Goal: Task Accomplishment & Management: Manage account settings

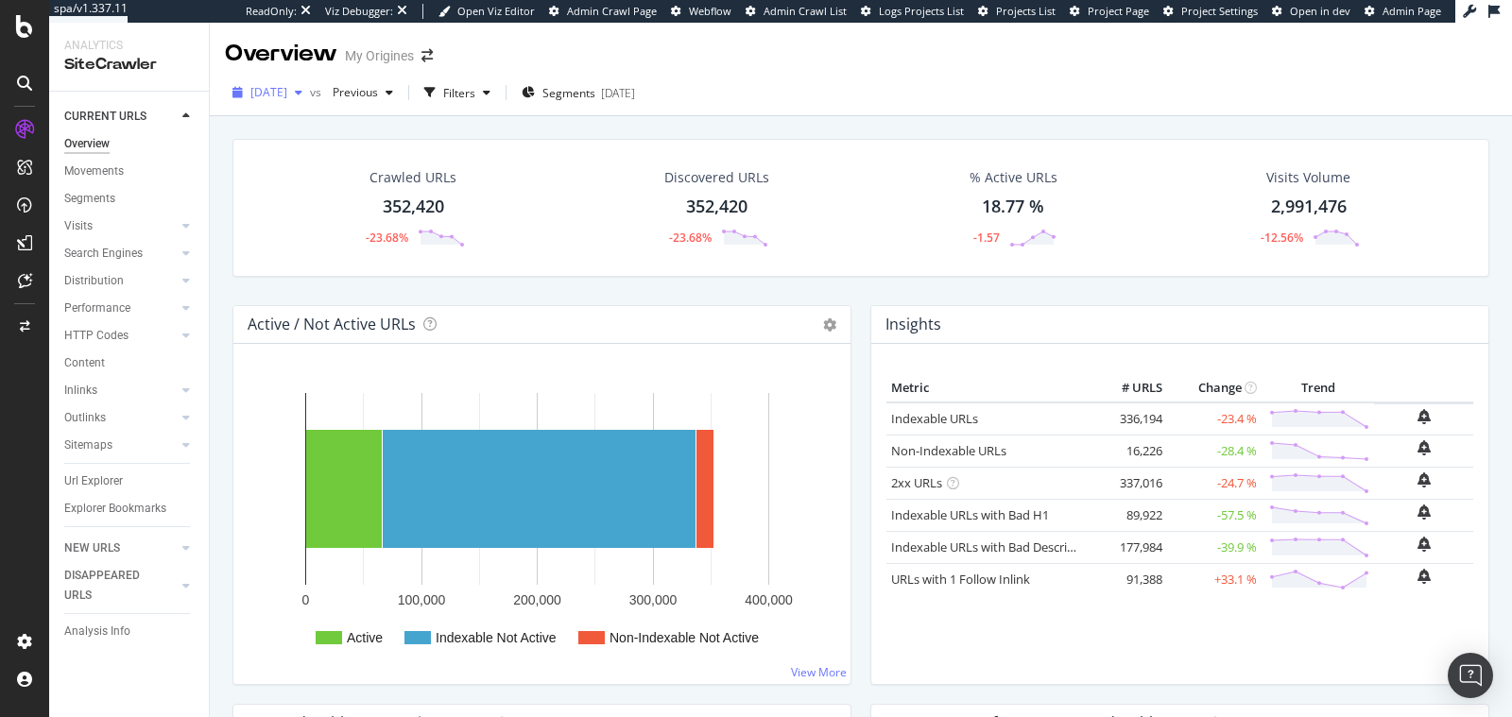
click at [287, 93] on span "2025 Aug. 19th" at bounding box center [268, 92] width 37 height 16
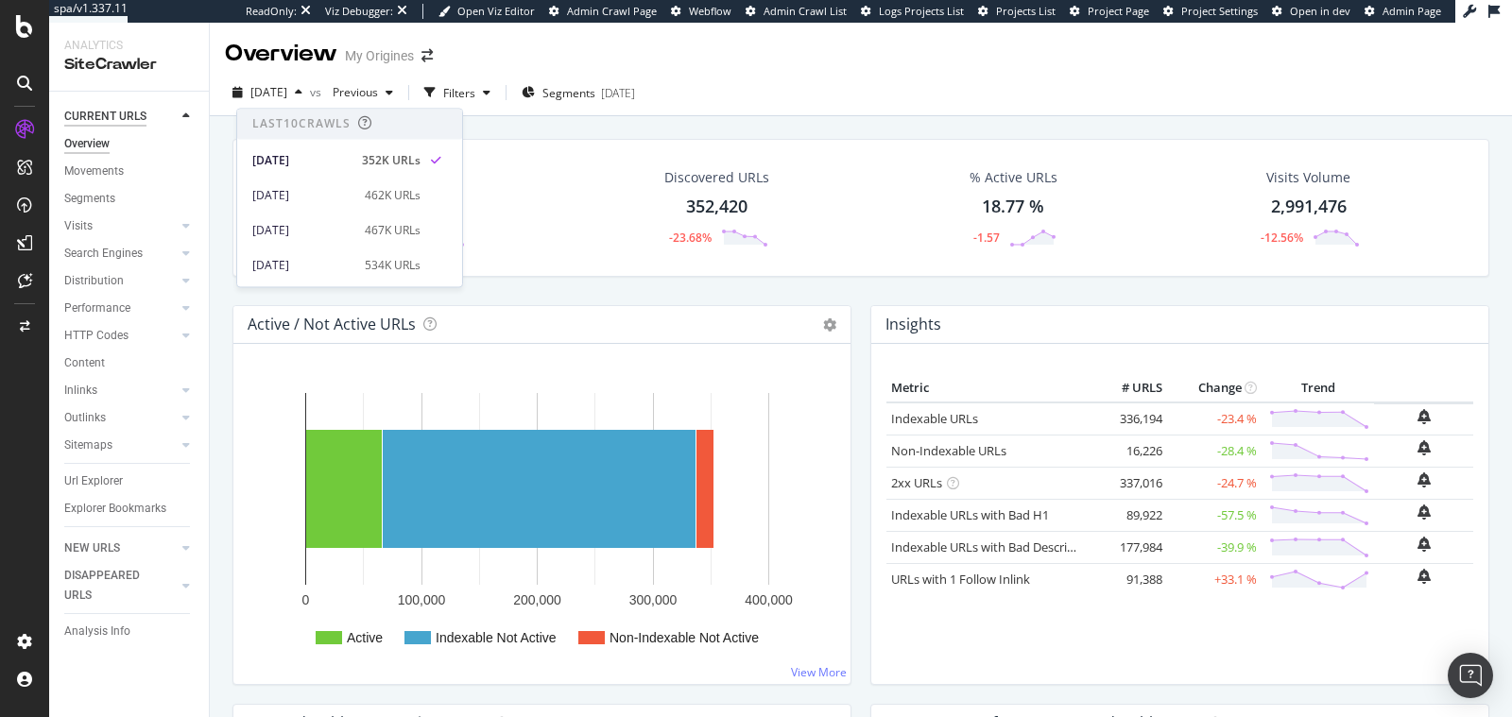
scroll to position [4, 0]
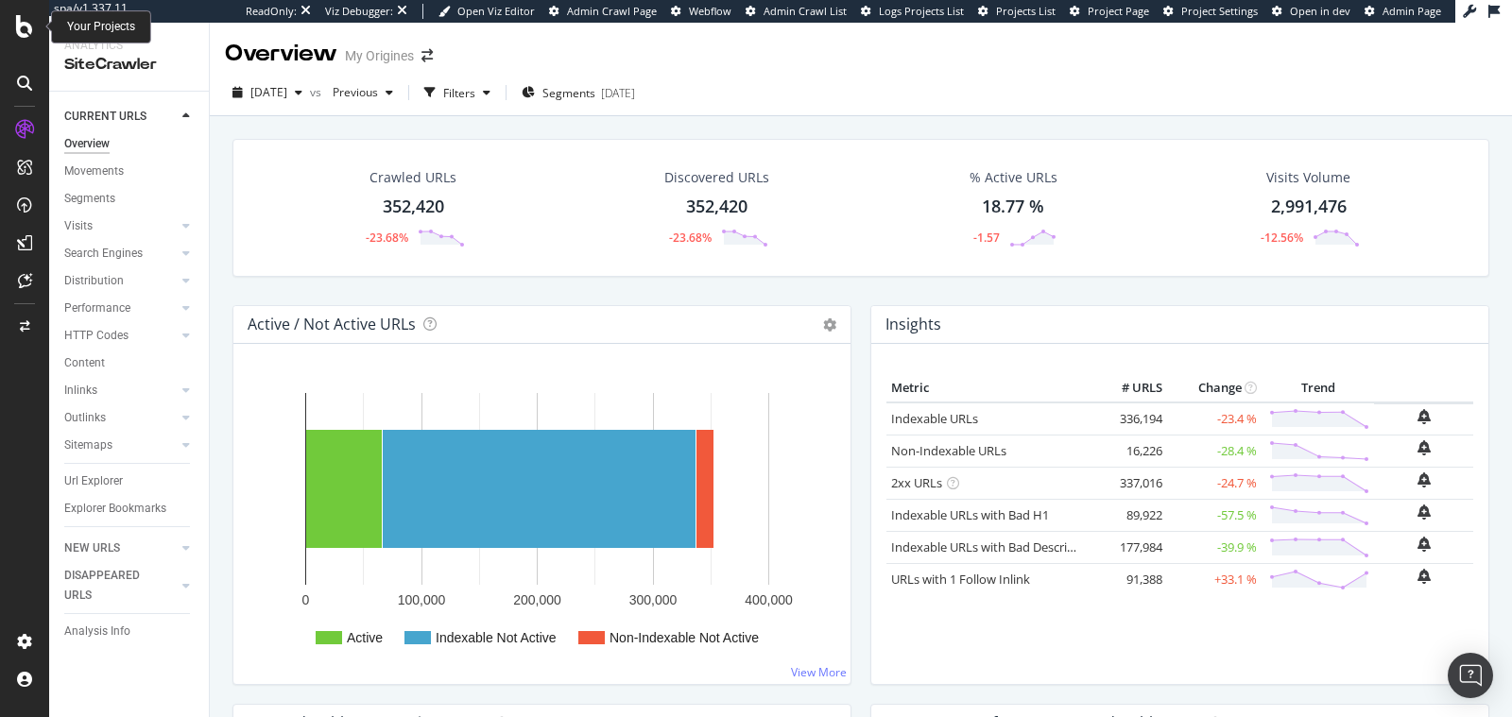
click at [25, 29] on icon at bounding box center [24, 26] width 17 height 23
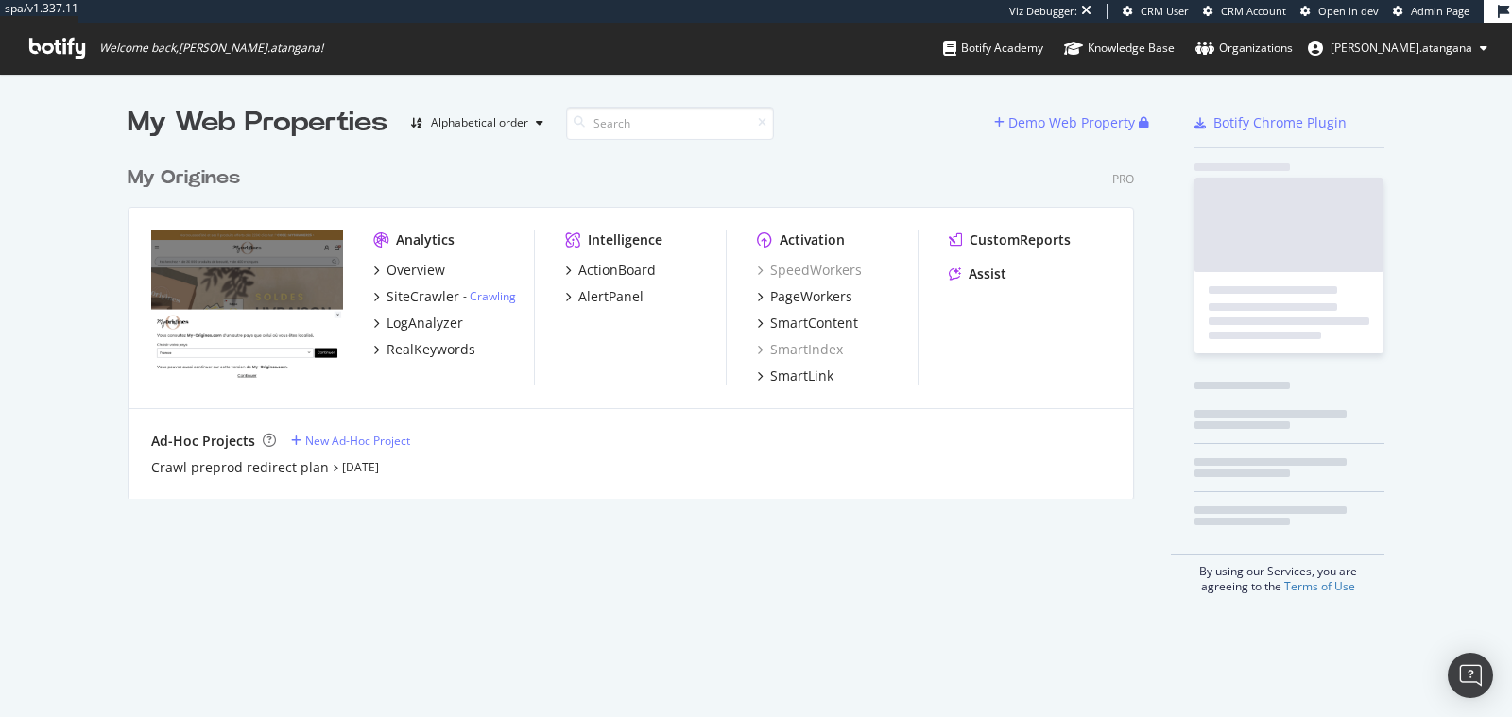
scroll to position [341, 1005]
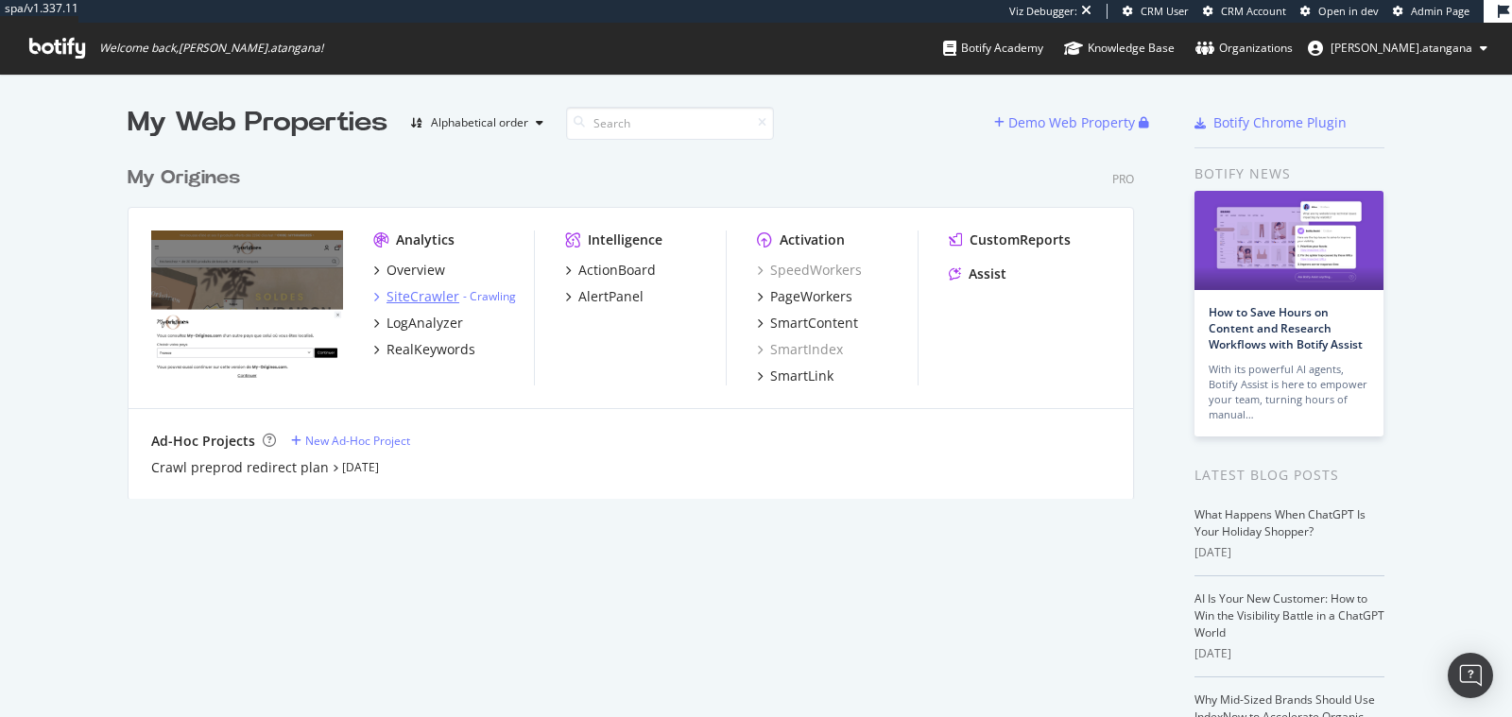
click at [403, 302] on div "SiteCrawler" at bounding box center [422, 296] width 73 height 19
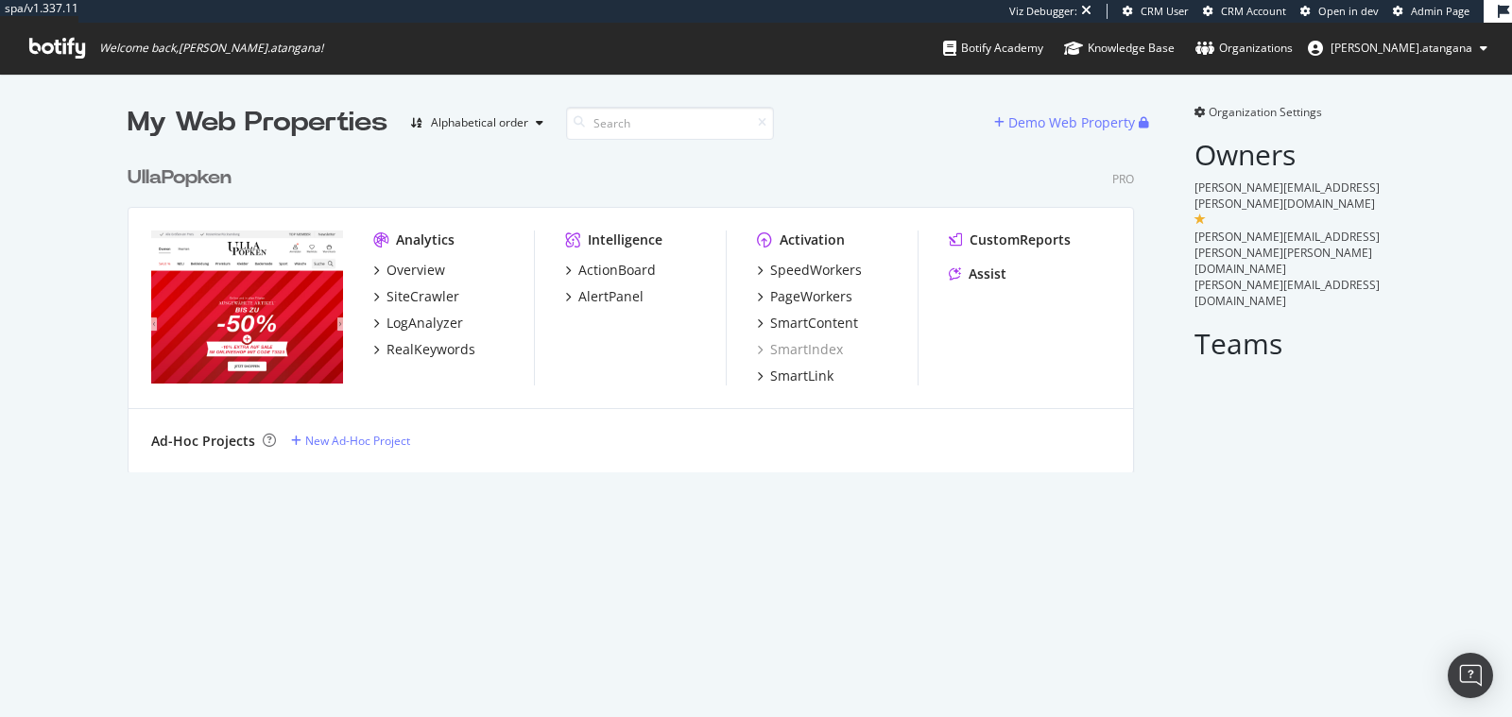
scroll to position [315, 1005]
click at [423, 290] on div "SiteCrawler" at bounding box center [422, 296] width 73 height 19
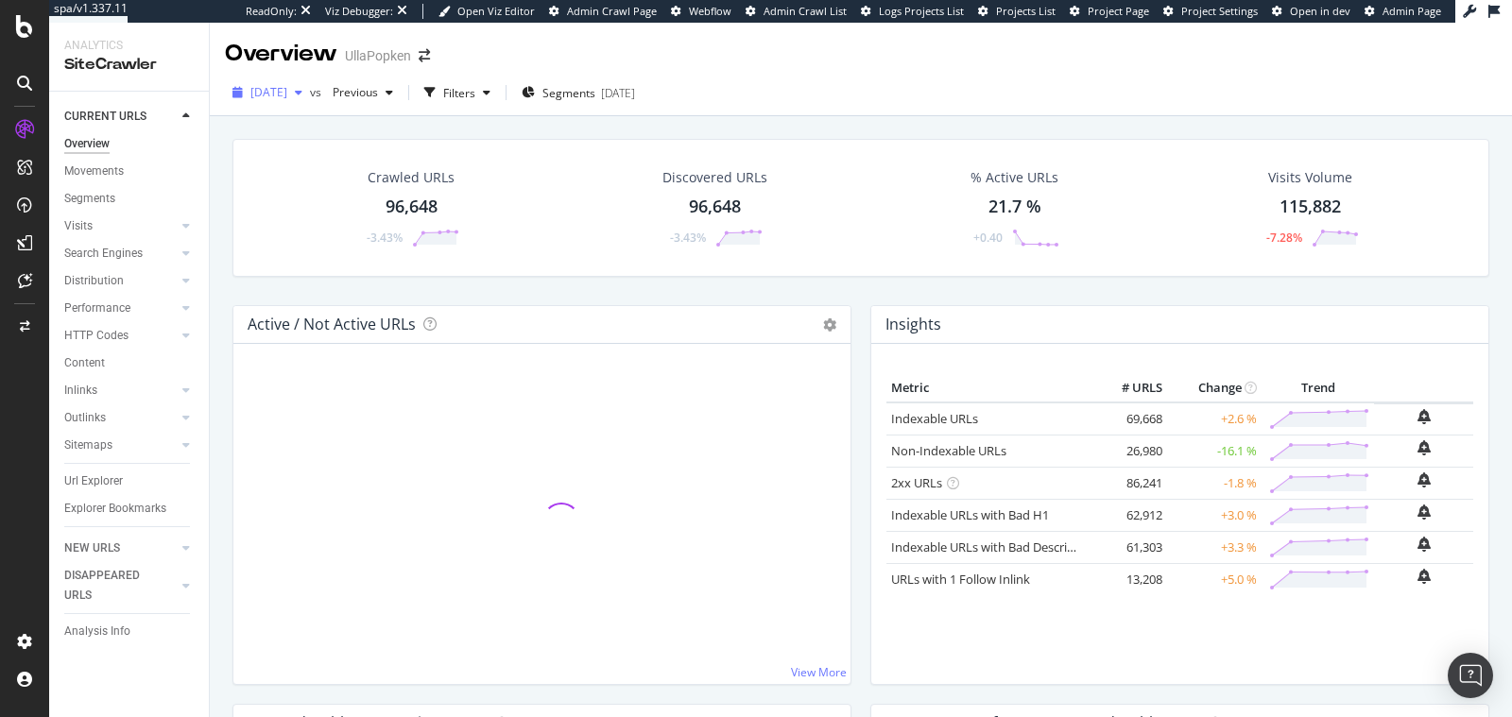
click at [287, 86] on span "2025 Aug. 31st" at bounding box center [268, 92] width 37 height 16
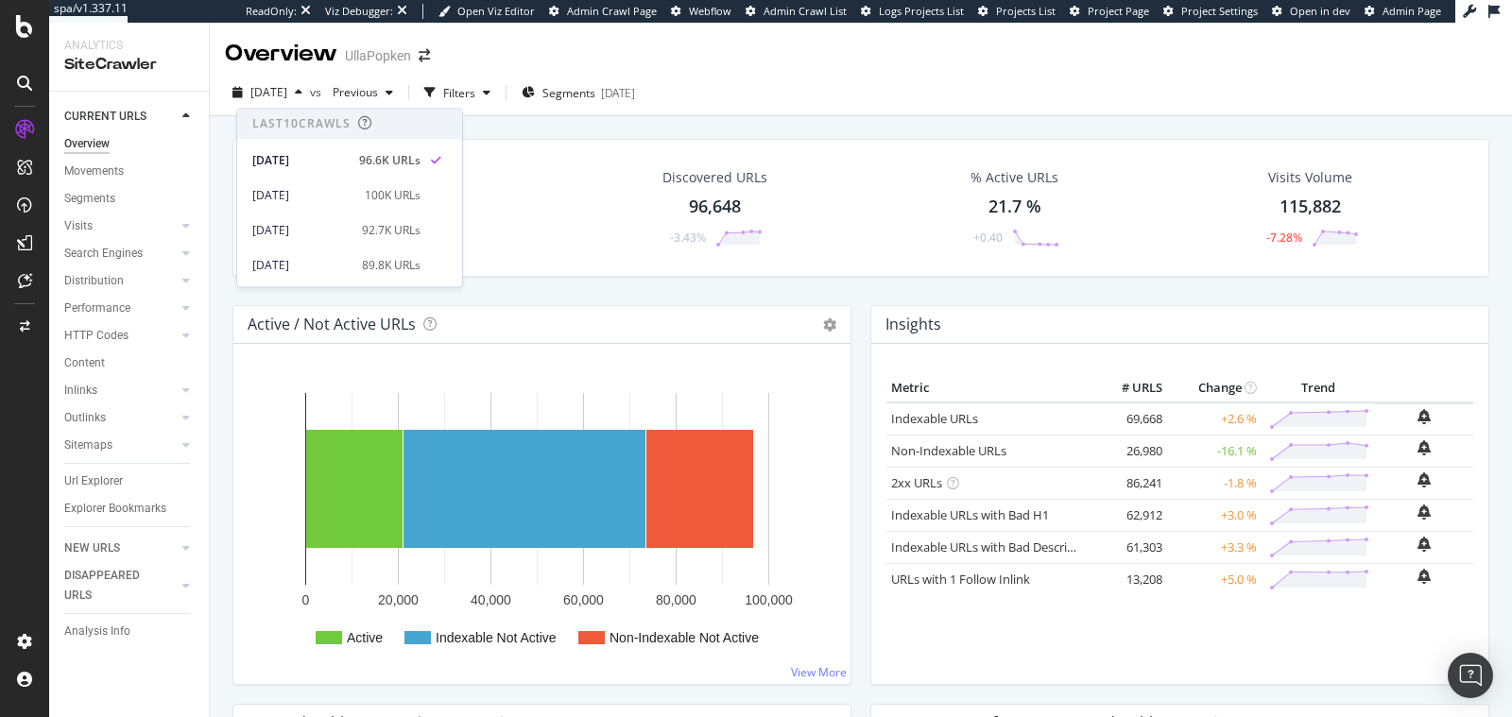
click at [812, 46] on div "Overview UllaPopken" at bounding box center [861, 46] width 1302 height 47
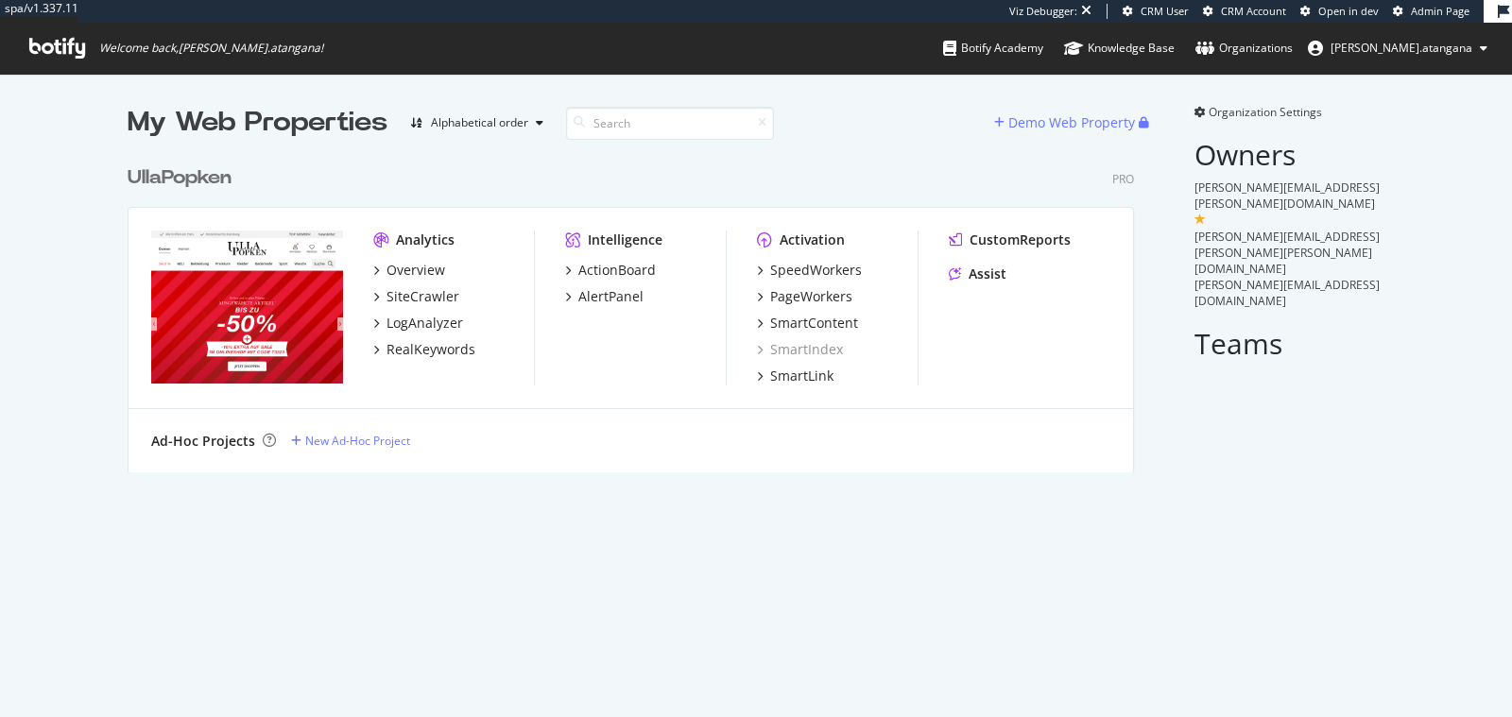
scroll to position [315, 1005]
click at [810, 297] on div "PageWorkers" at bounding box center [811, 296] width 82 height 19
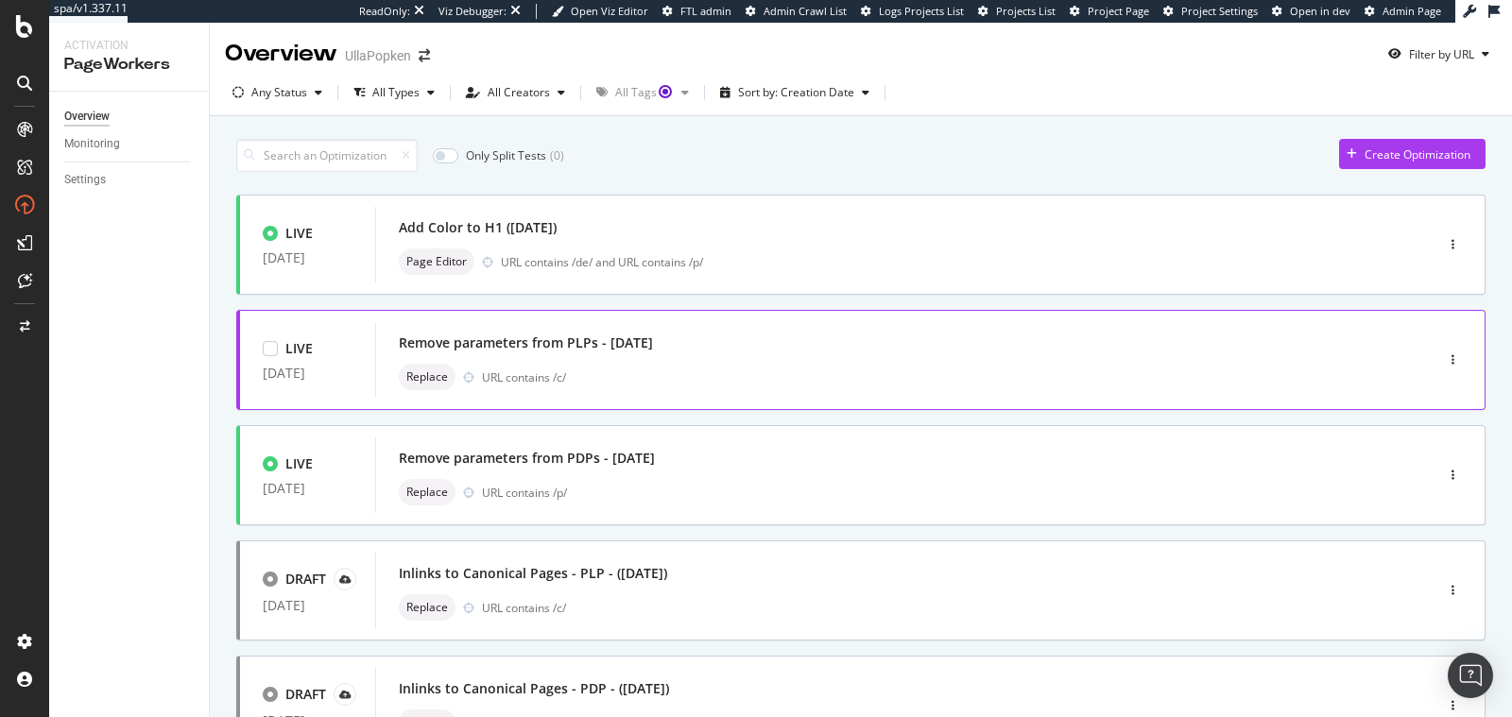
click at [540, 387] on div "Replace URL contains /c/" at bounding box center [876, 377] width 954 height 26
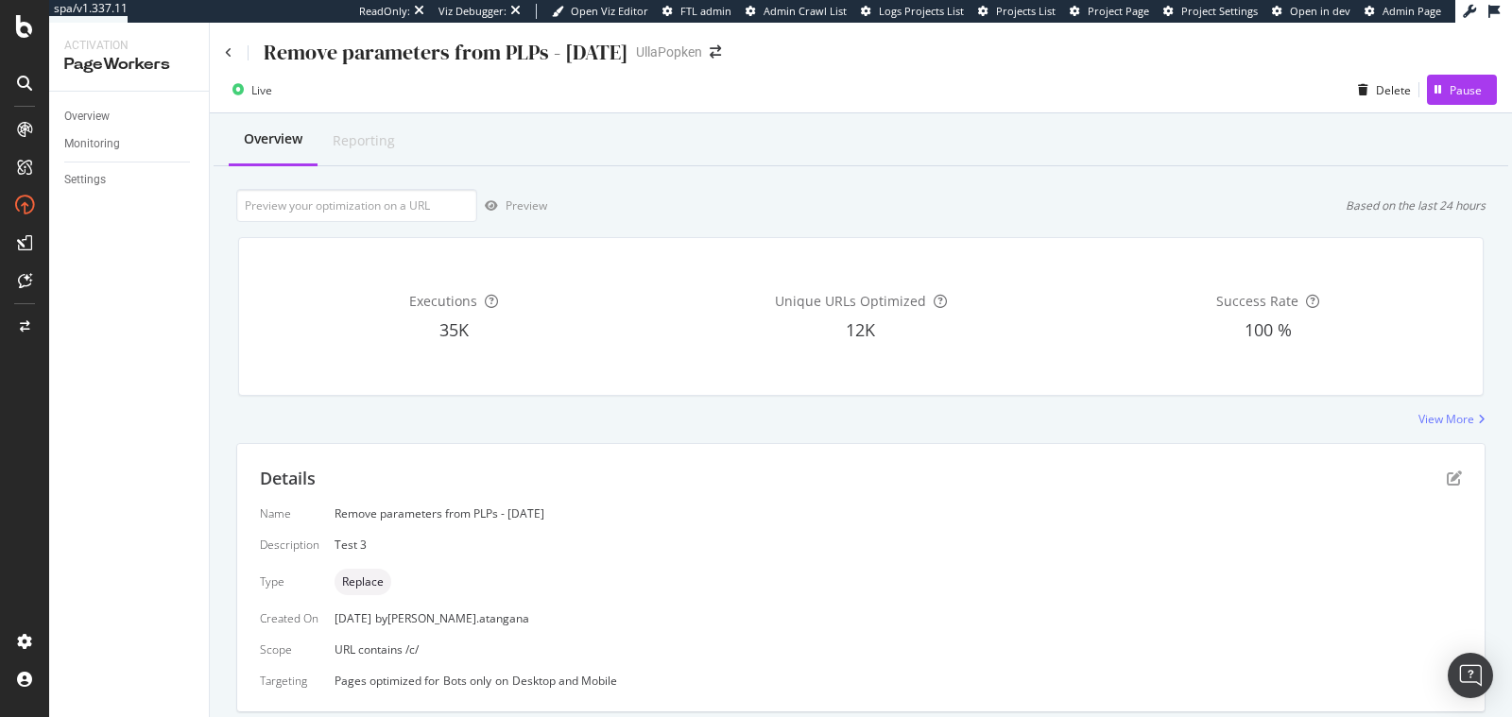
click at [231, 53] on div "Remove parameters from PLPs - 2025/09/03" at bounding box center [426, 52] width 403 height 29
click at [226, 54] on icon at bounding box center [229, 52] width 8 height 11
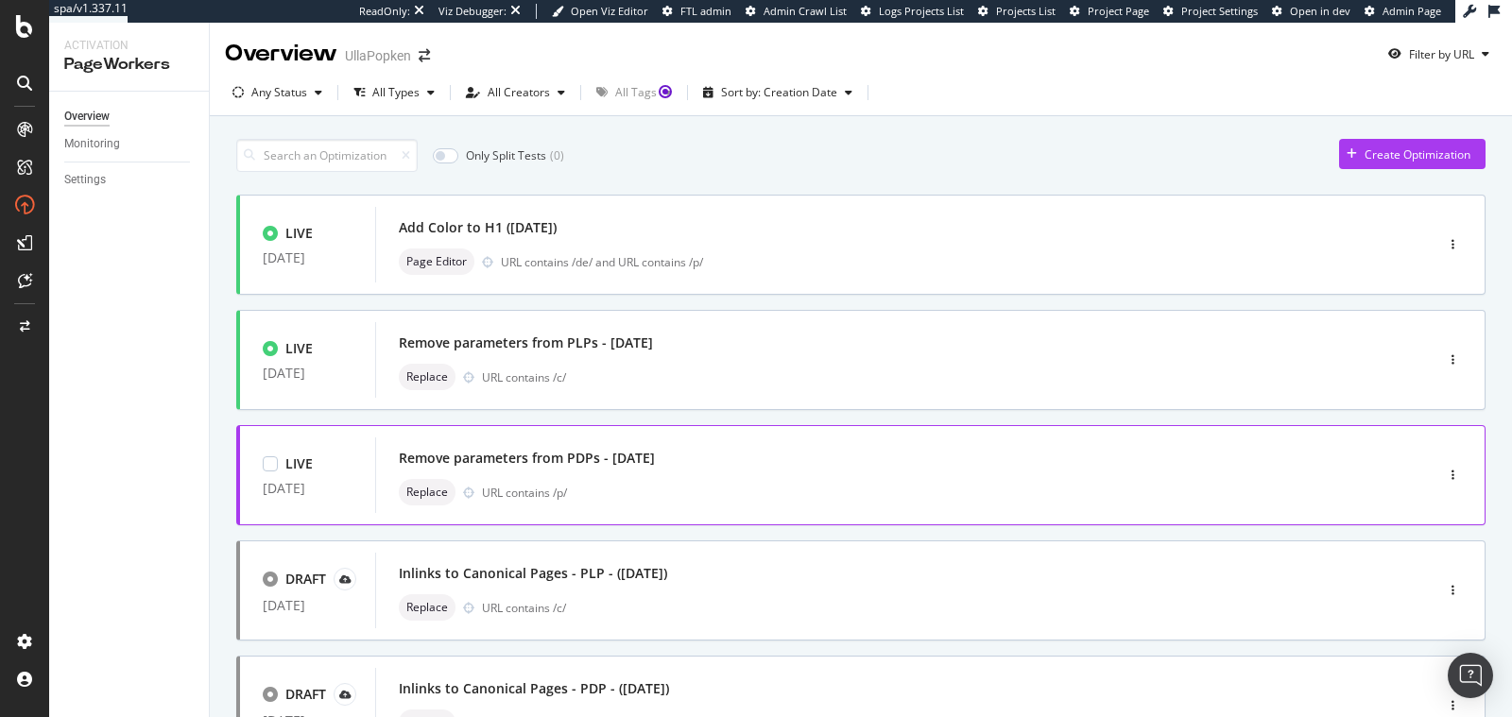
click at [652, 490] on div "URL contains /p/" at bounding box center [917, 493] width 871 height 16
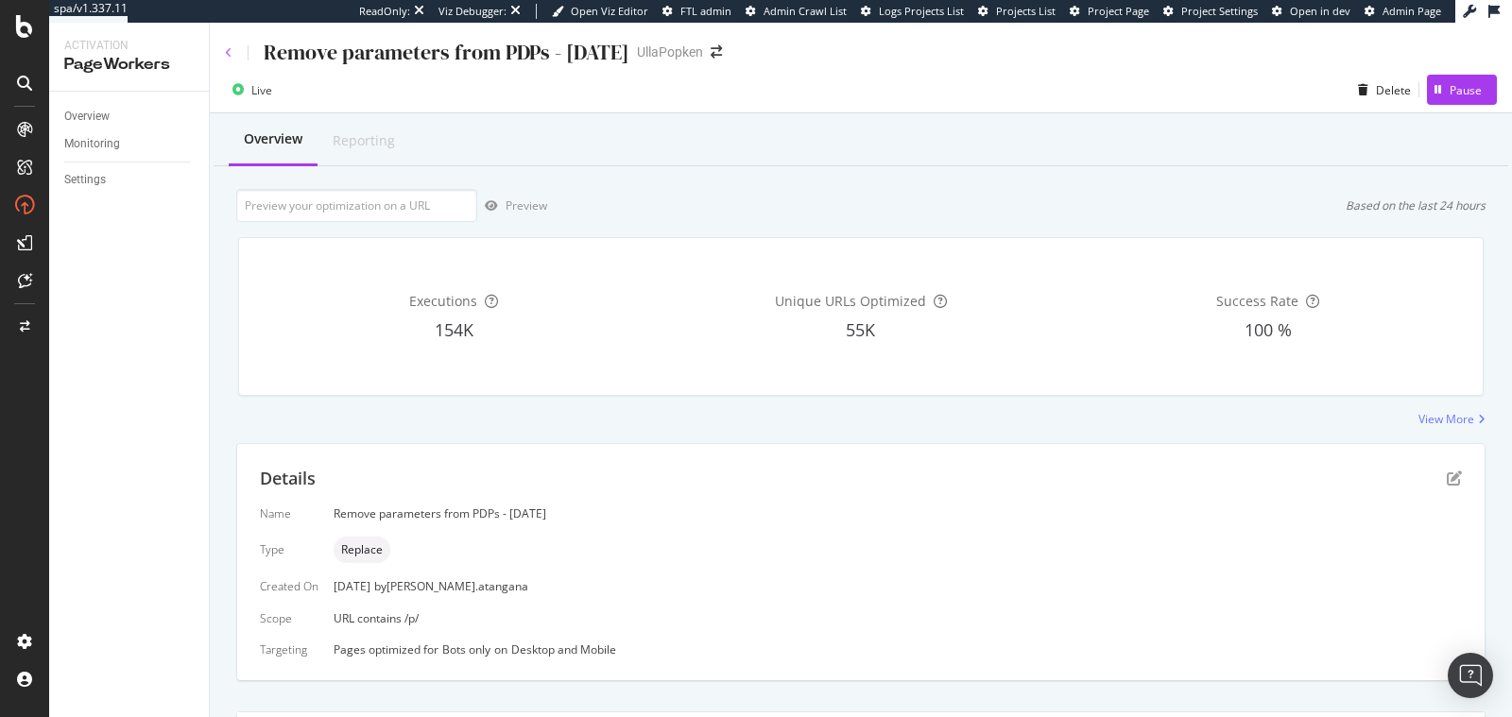
click at [227, 48] on icon at bounding box center [229, 52] width 8 height 11
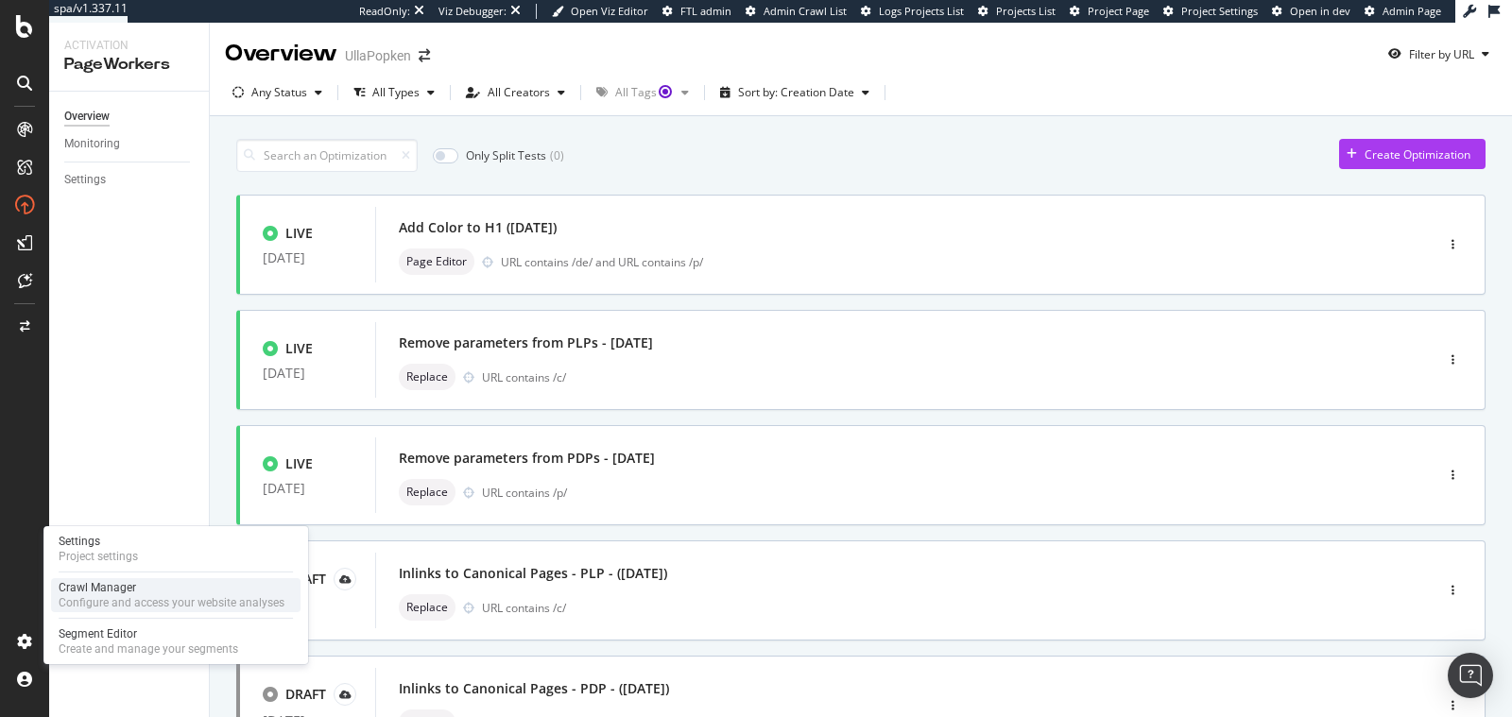
click at [91, 595] on div "Configure and access your website analyses" at bounding box center [172, 602] width 226 height 15
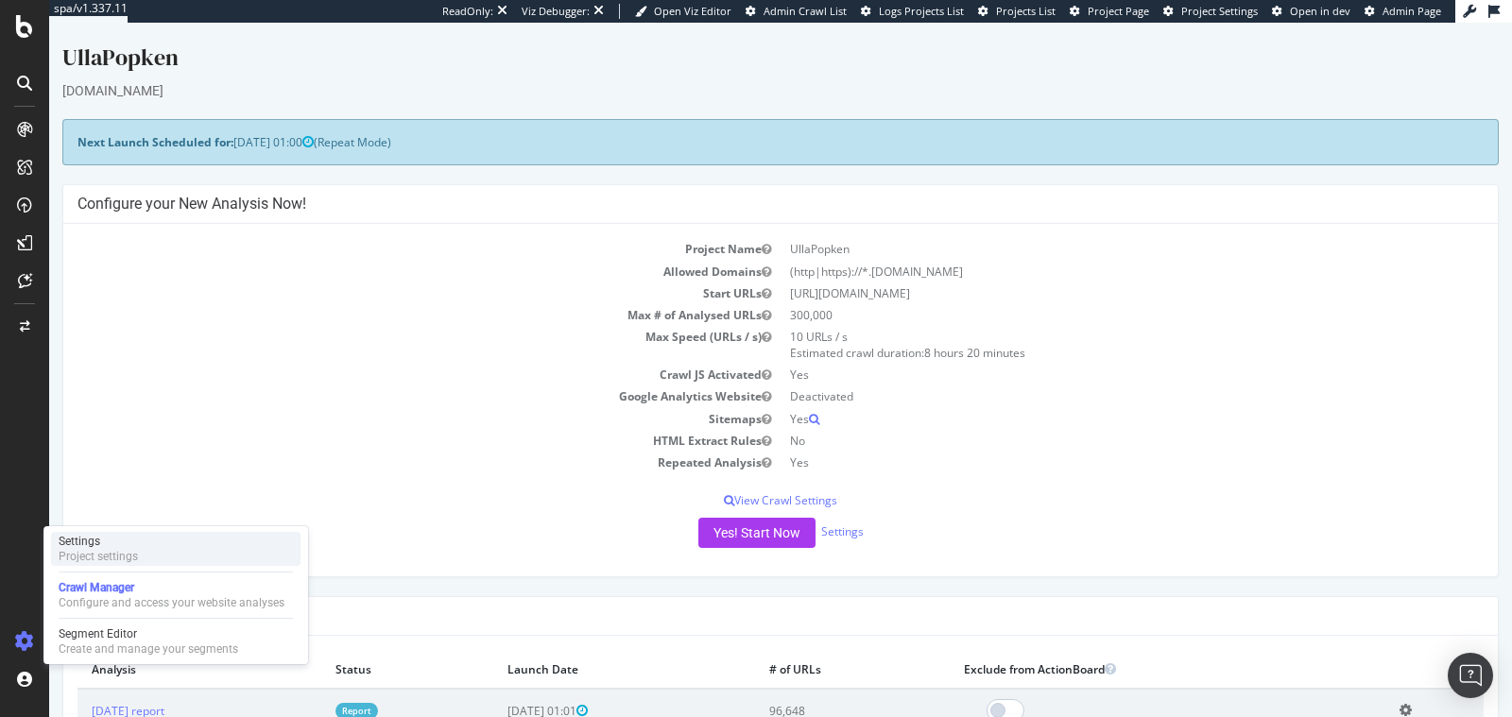
click at [89, 556] on div "Project settings" at bounding box center [98, 556] width 79 height 15
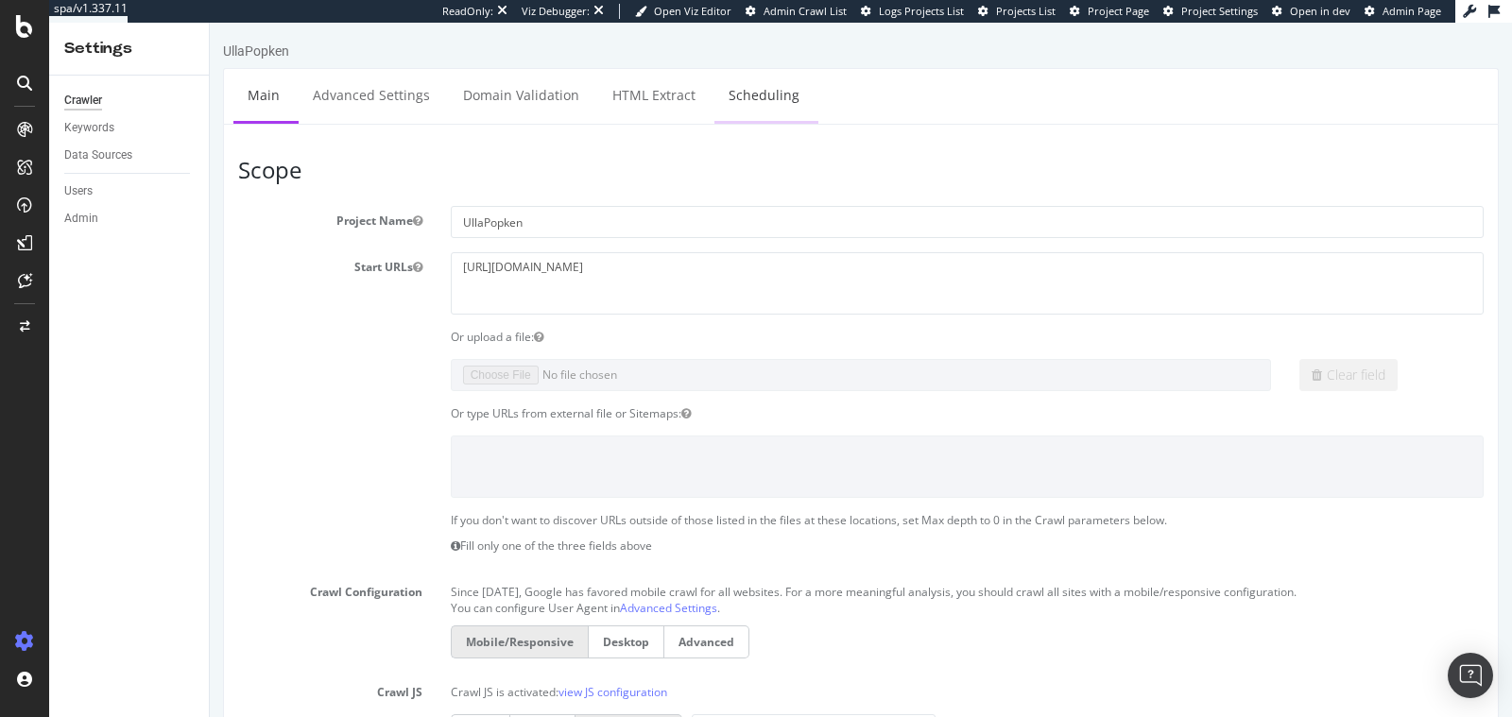
click at [766, 114] on link "Scheduling" at bounding box center [763, 95] width 99 height 52
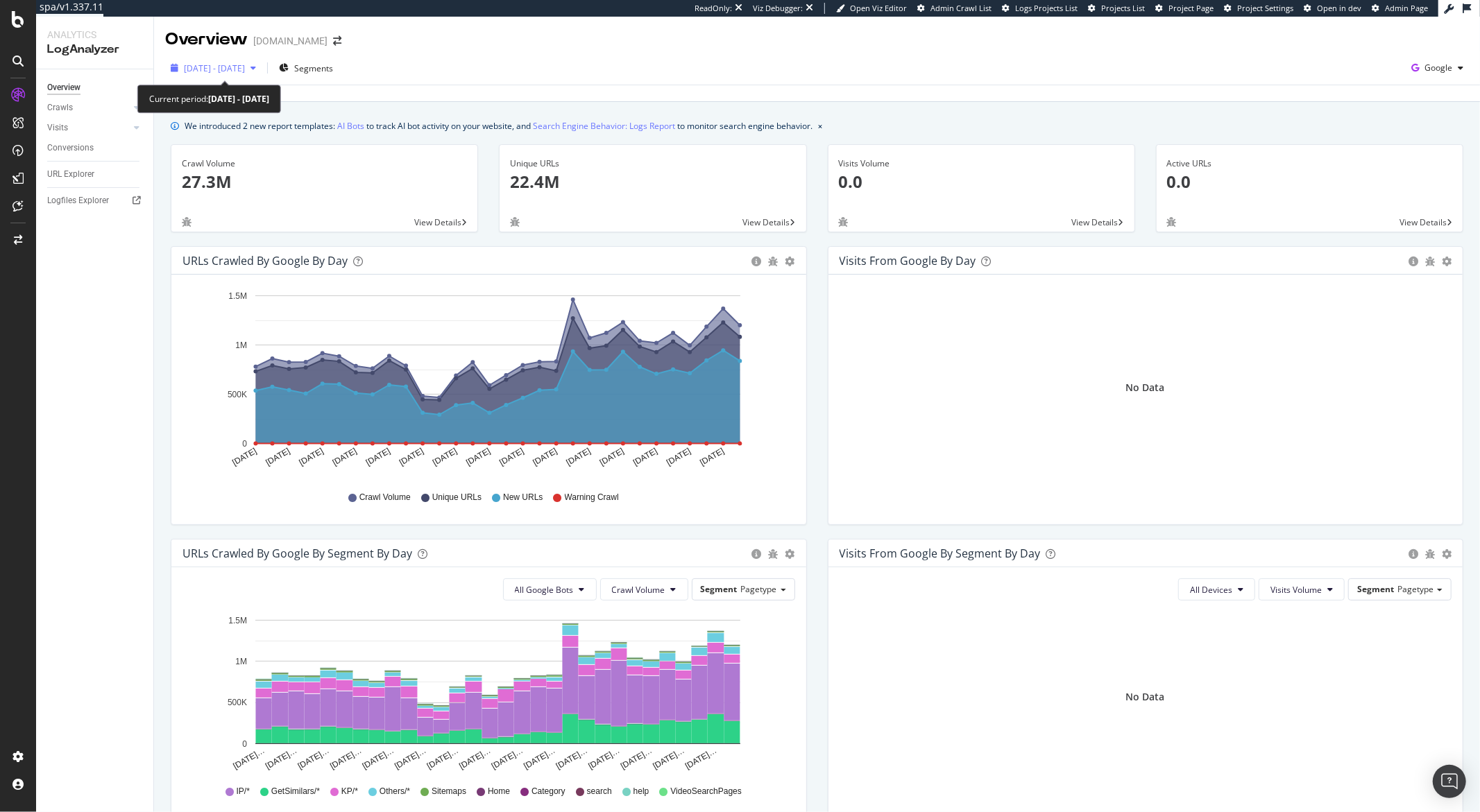
click at [261, 68] on div "button" at bounding box center [253, 68] width 17 height 8
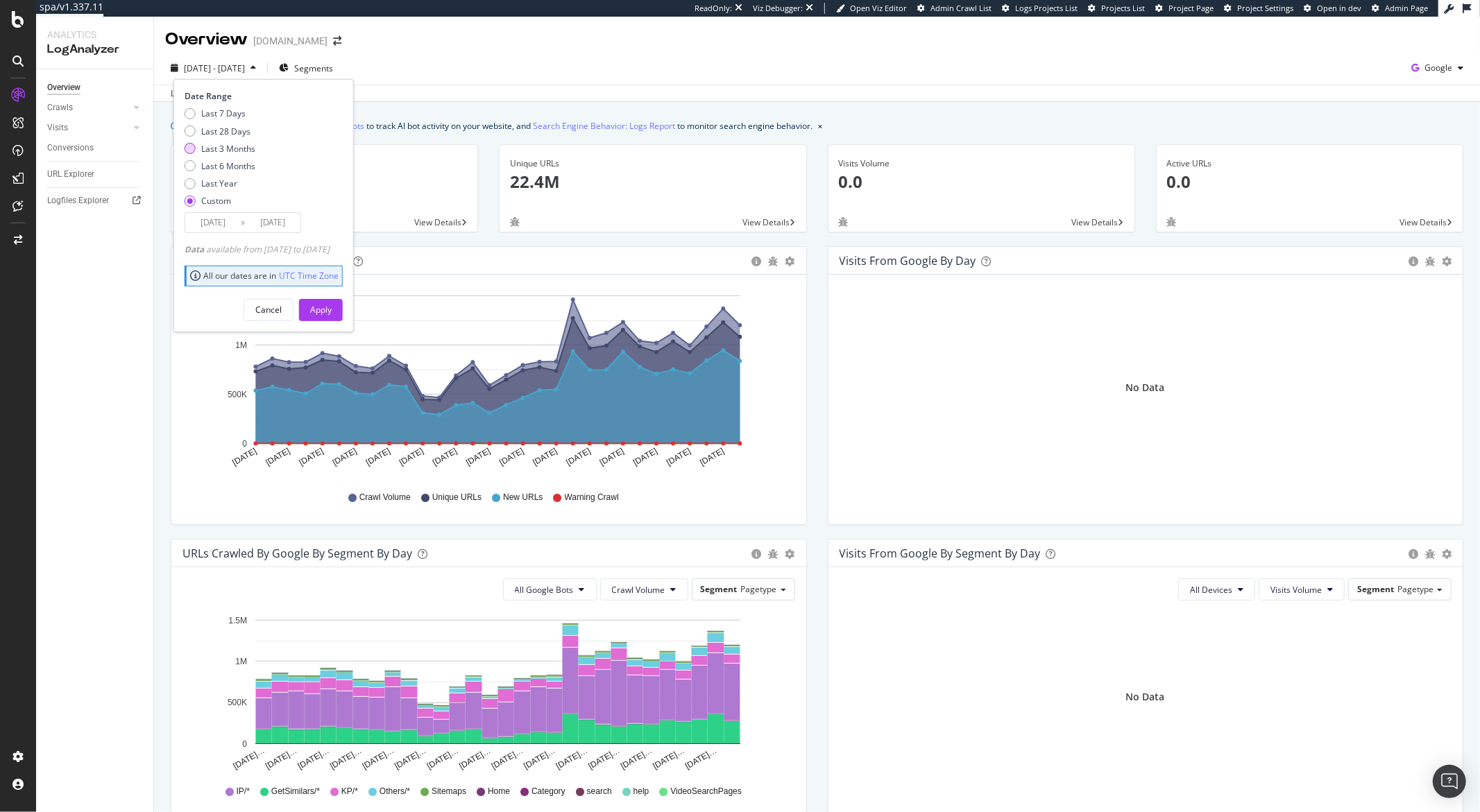
click at [212, 145] on div "Last 3 Months" at bounding box center [228, 149] width 54 height 12
type input "2025/06/03"
type input "2025/09/02"
click at [333, 299] on button "Apply" at bounding box center [321, 310] width 44 height 22
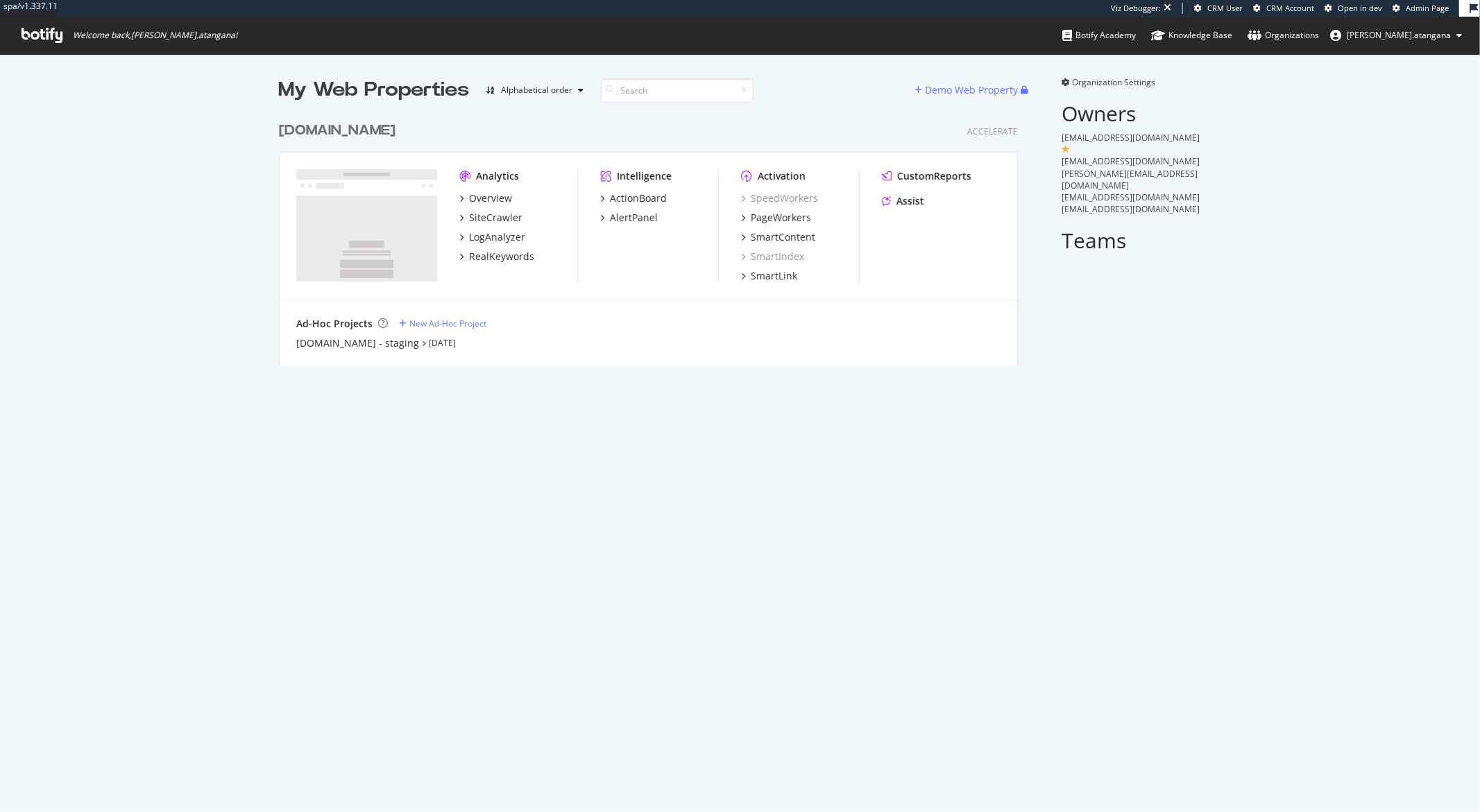
scroll to position [250, 738]
click at [497, 233] on div "LogAnalyzer" at bounding box center [497, 237] width 57 height 14
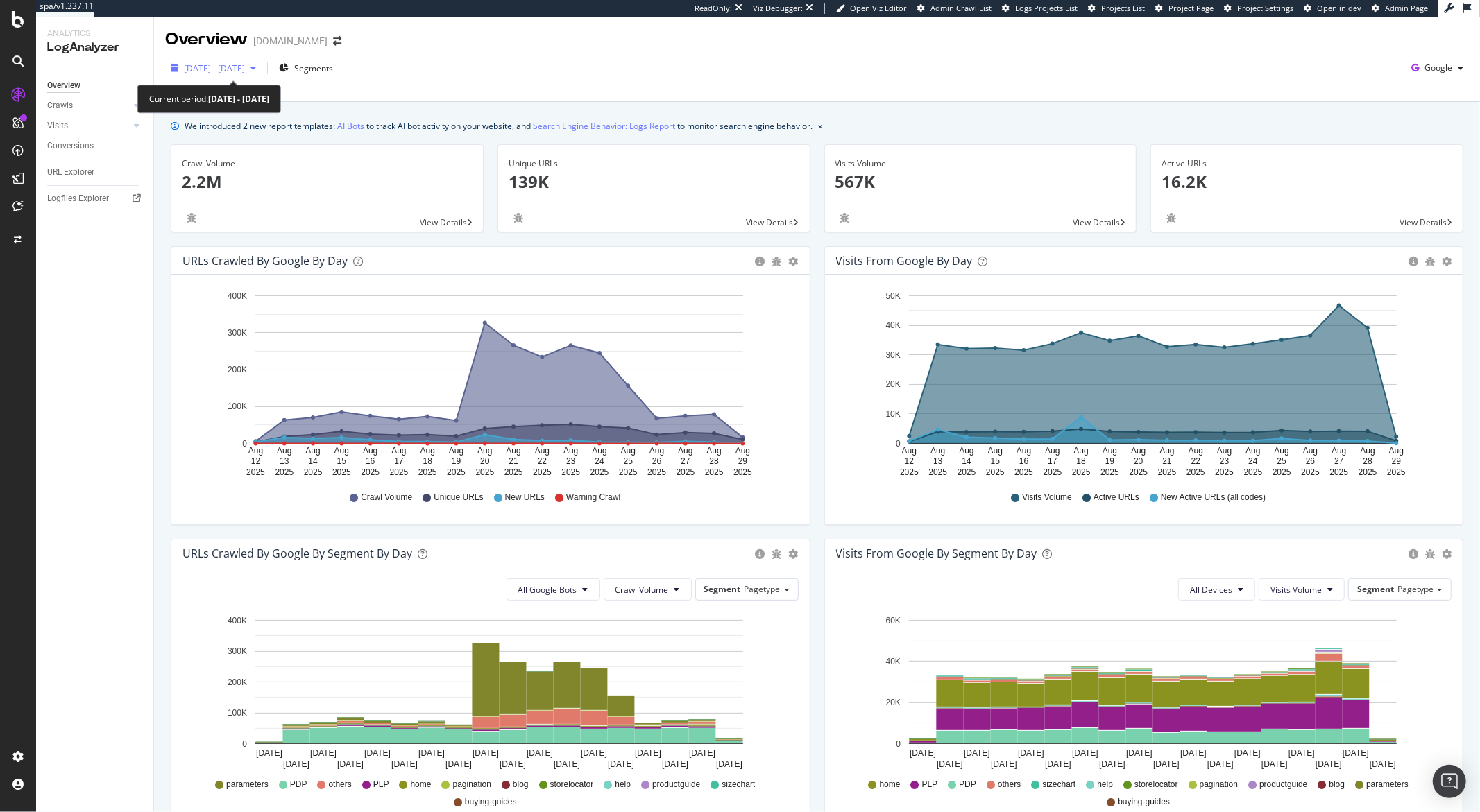
click at [245, 70] on span "[DATE] - [DATE]" at bounding box center [214, 68] width 61 height 12
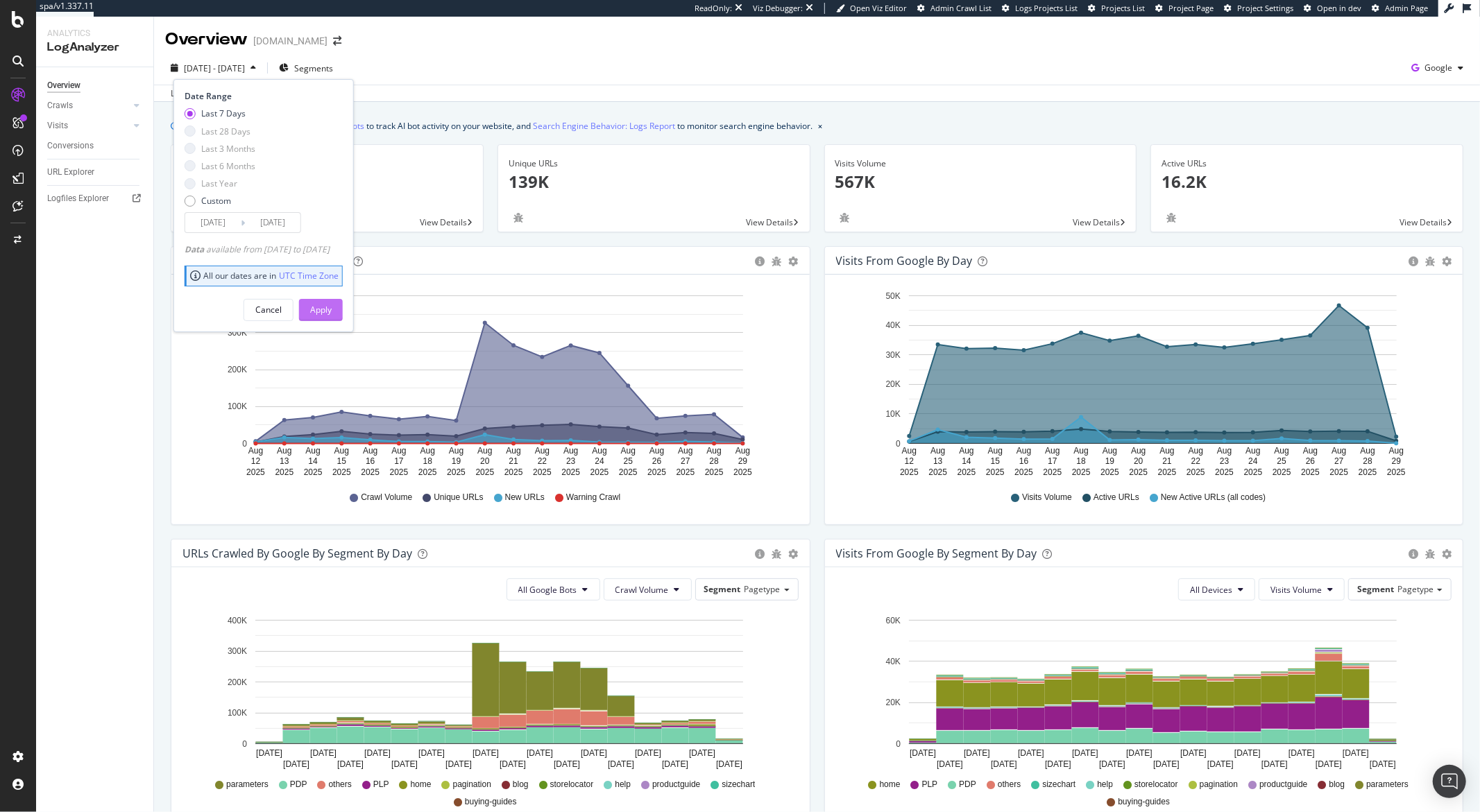
click at [330, 305] on button "Apply" at bounding box center [321, 310] width 44 height 22
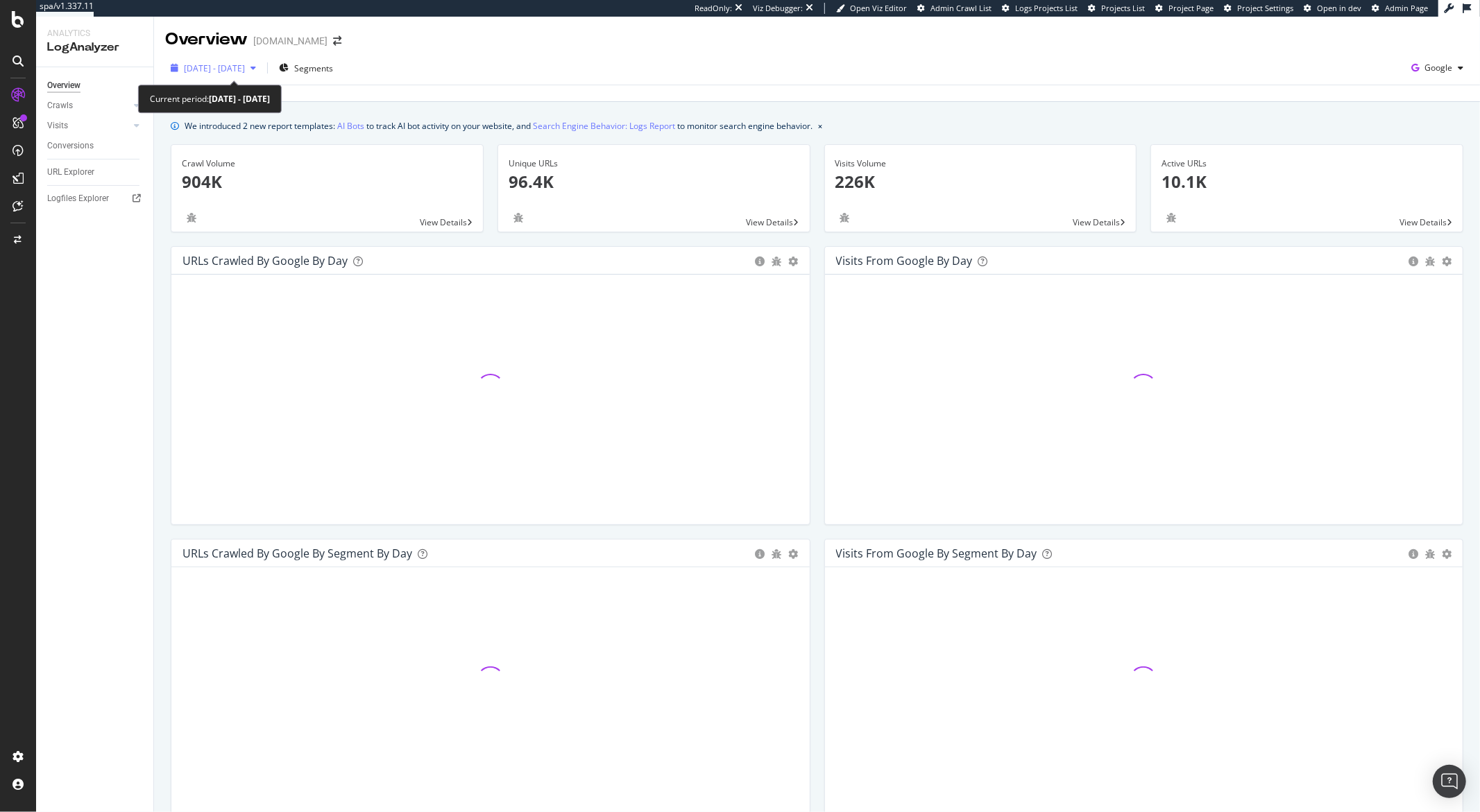
click at [261, 68] on div "button" at bounding box center [253, 68] width 17 height 8
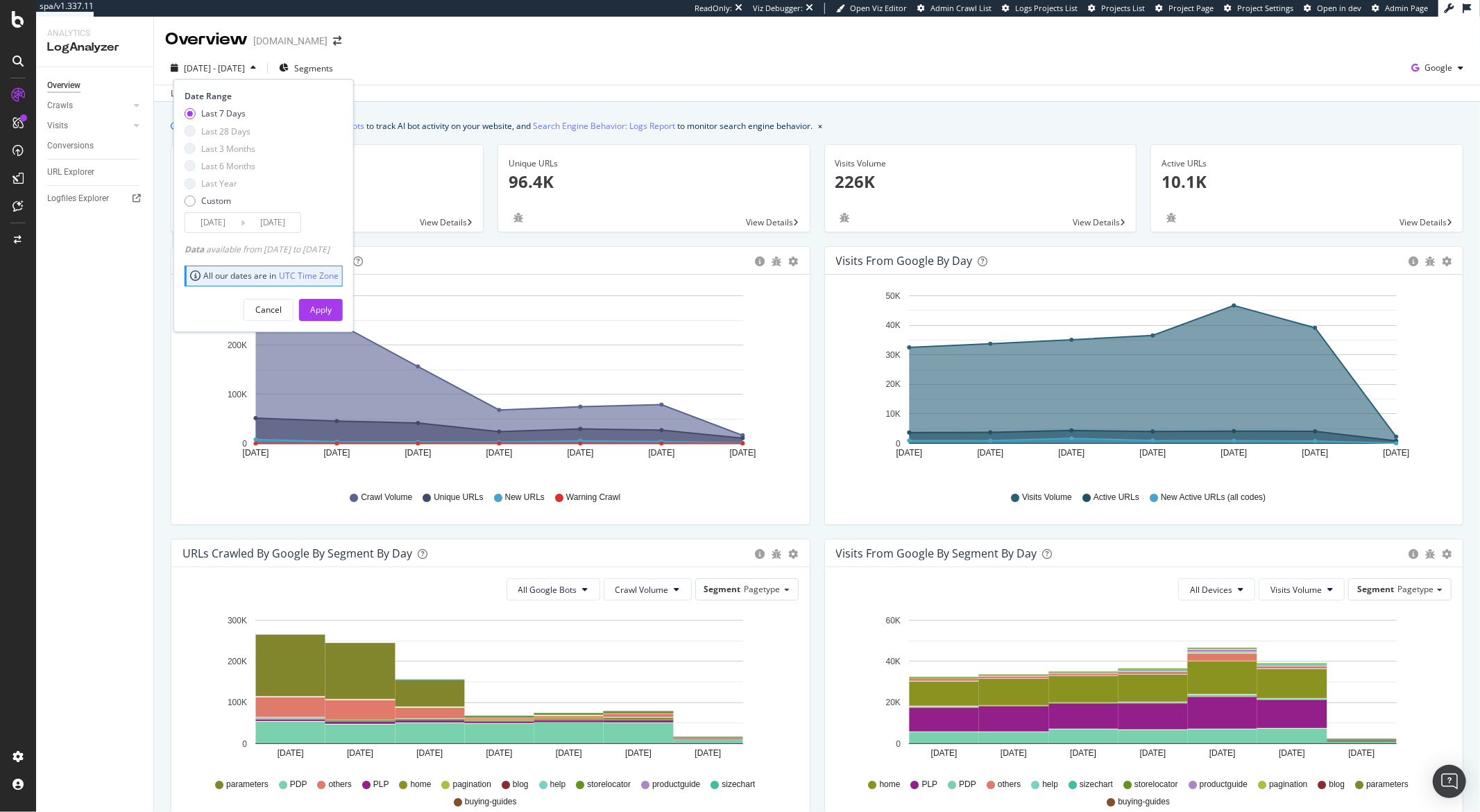
click at [261, 68] on div "button" at bounding box center [253, 68] width 17 height 8
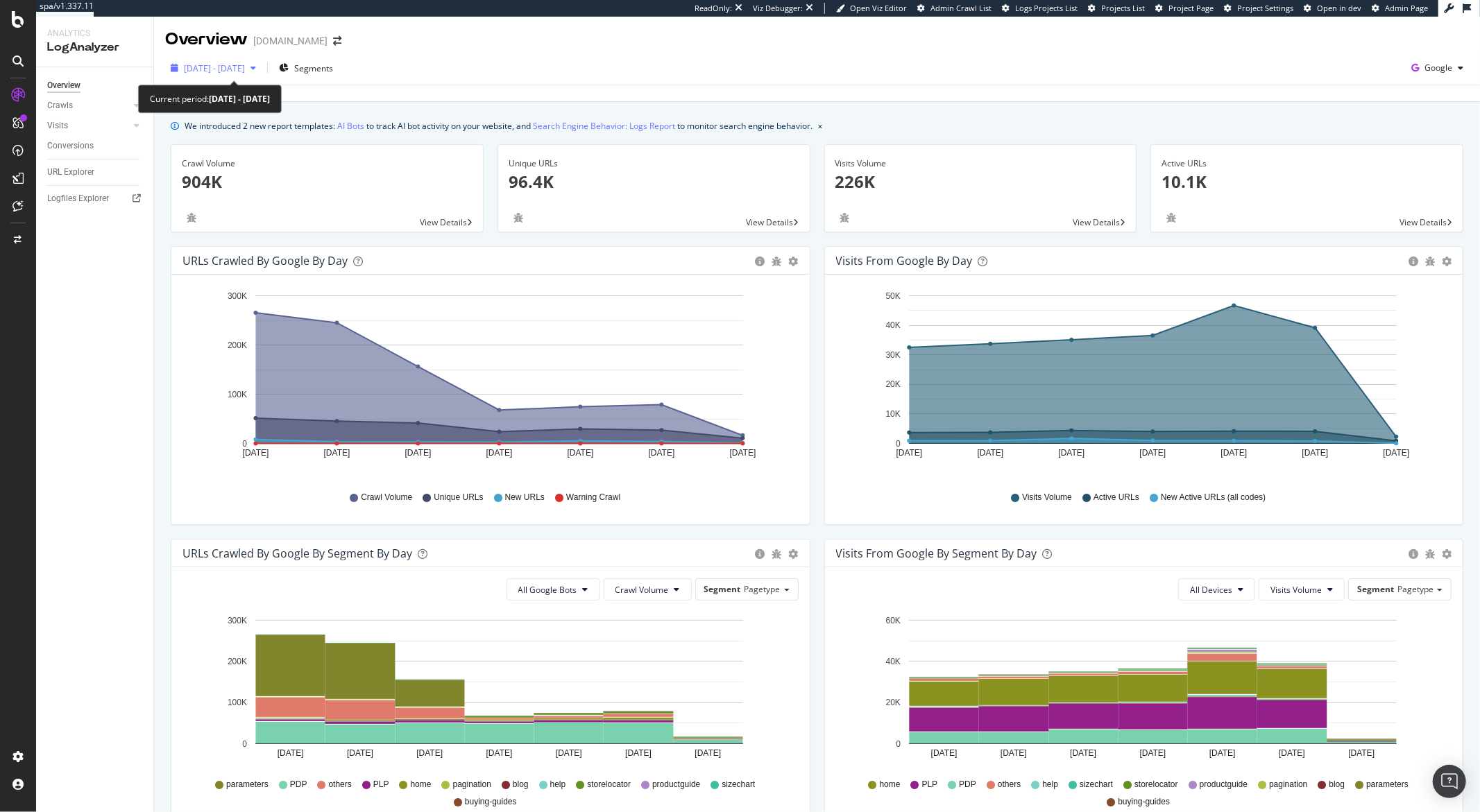
click at [245, 67] on span "2025 Aug. 23rd - Aug. 29th" at bounding box center [214, 68] width 61 height 12
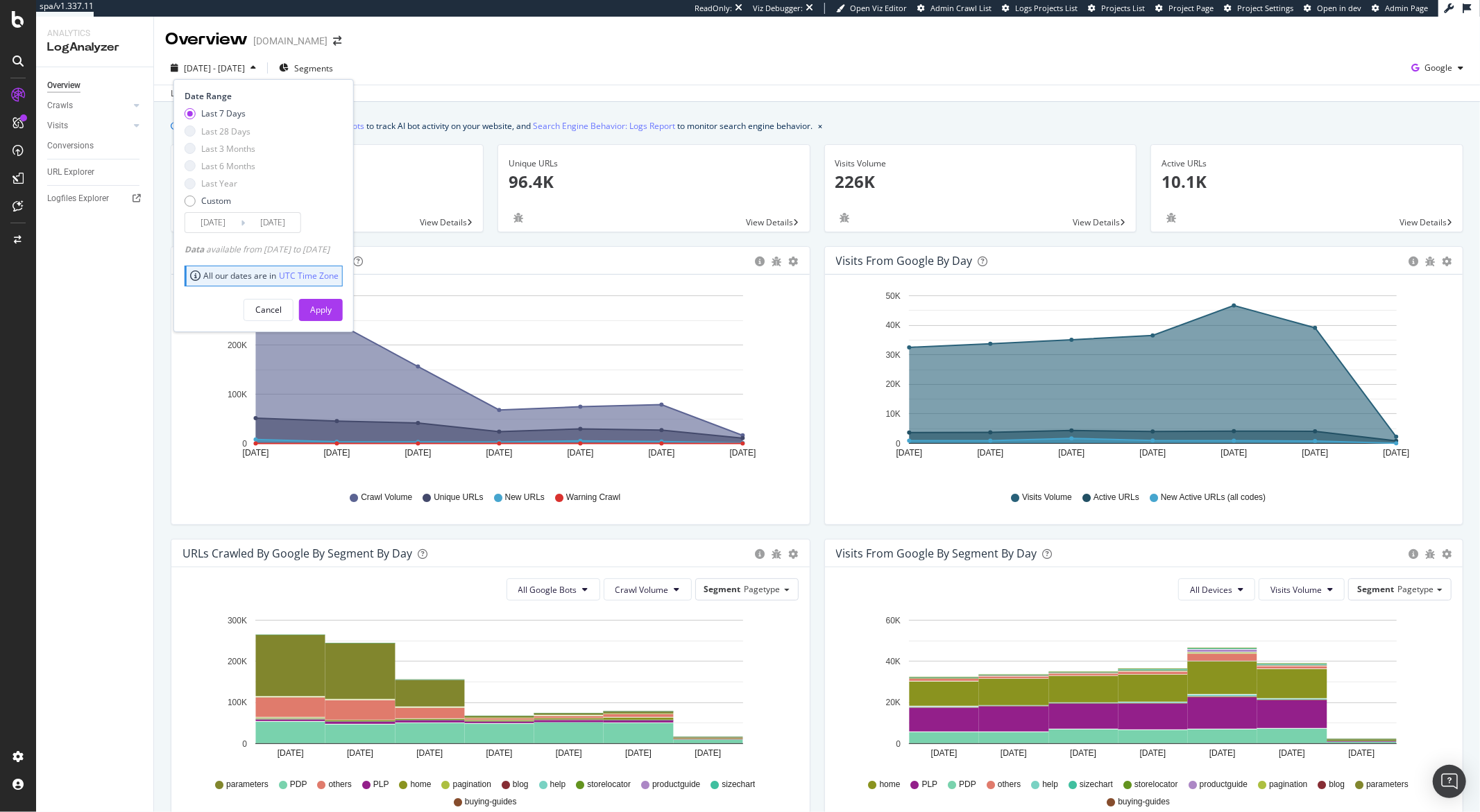
click at [223, 220] on input "2025/08/23" at bounding box center [213, 222] width 56 height 19
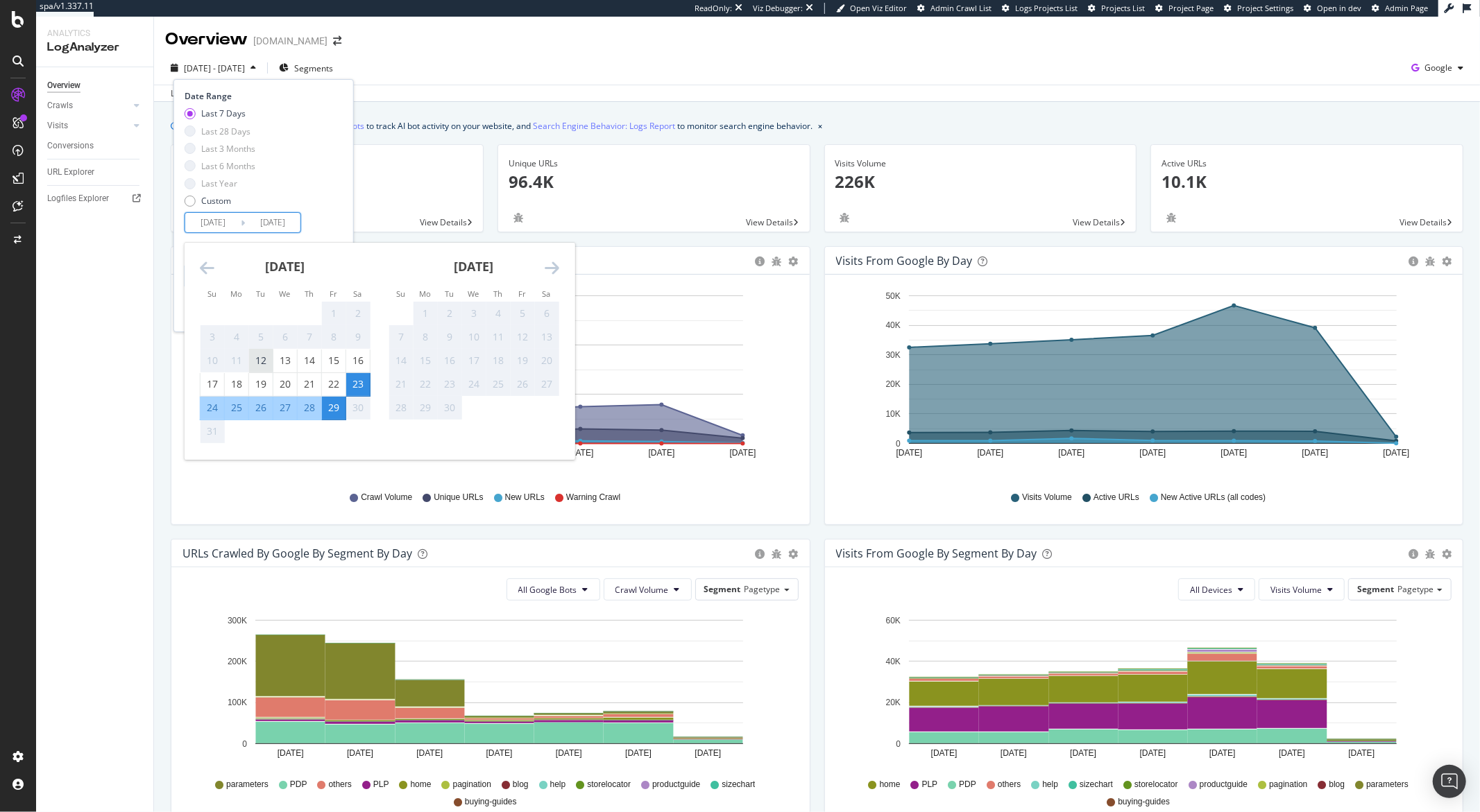
click at [264, 360] on div "12" at bounding box center [261, 360] width 24 height 14
type input "2025/08/12"
click at [324, 209] on div "Last 7 Days Last 28 Days Last 3 Months Last 6 Months Last Year Custom" at bounding box center [261, 159] width 155 height 105
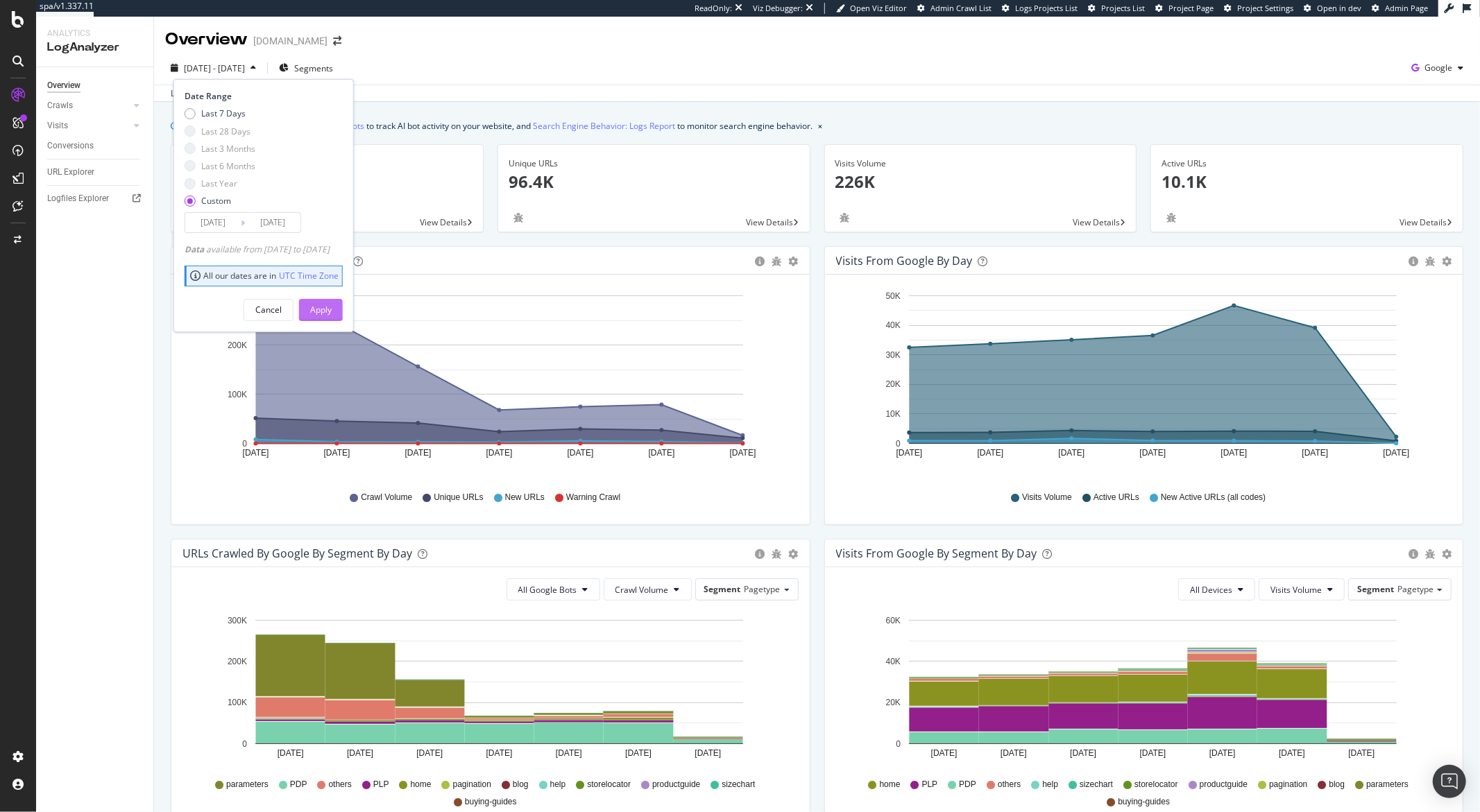
click at [332, 300] on div "Apply" at bounding box center [320, 310] width 21 height 21
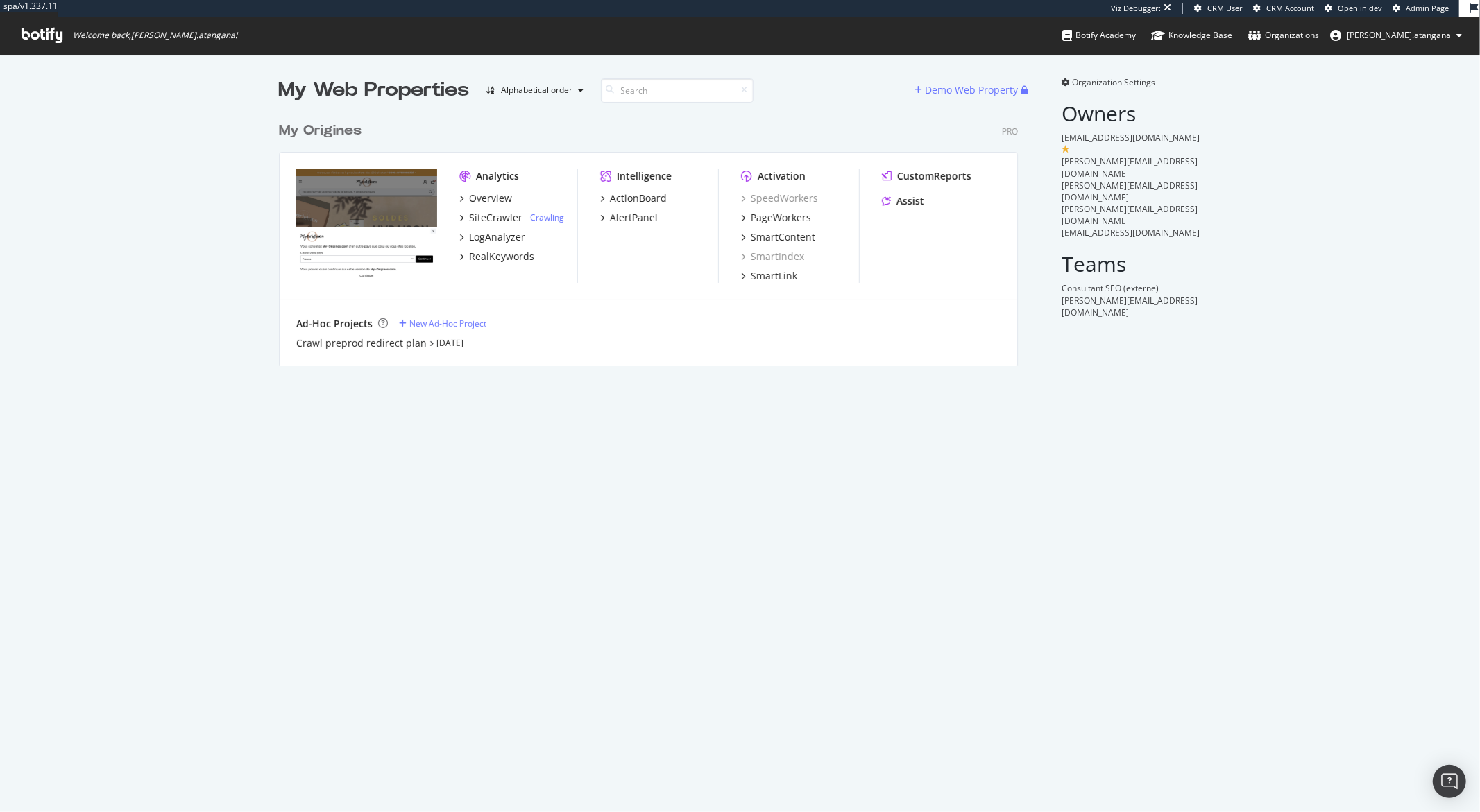
scroll to position [250, 738]
click at [481, 257] on div "RealKeywords" at bounding box center [502, 256] width 65 height 14
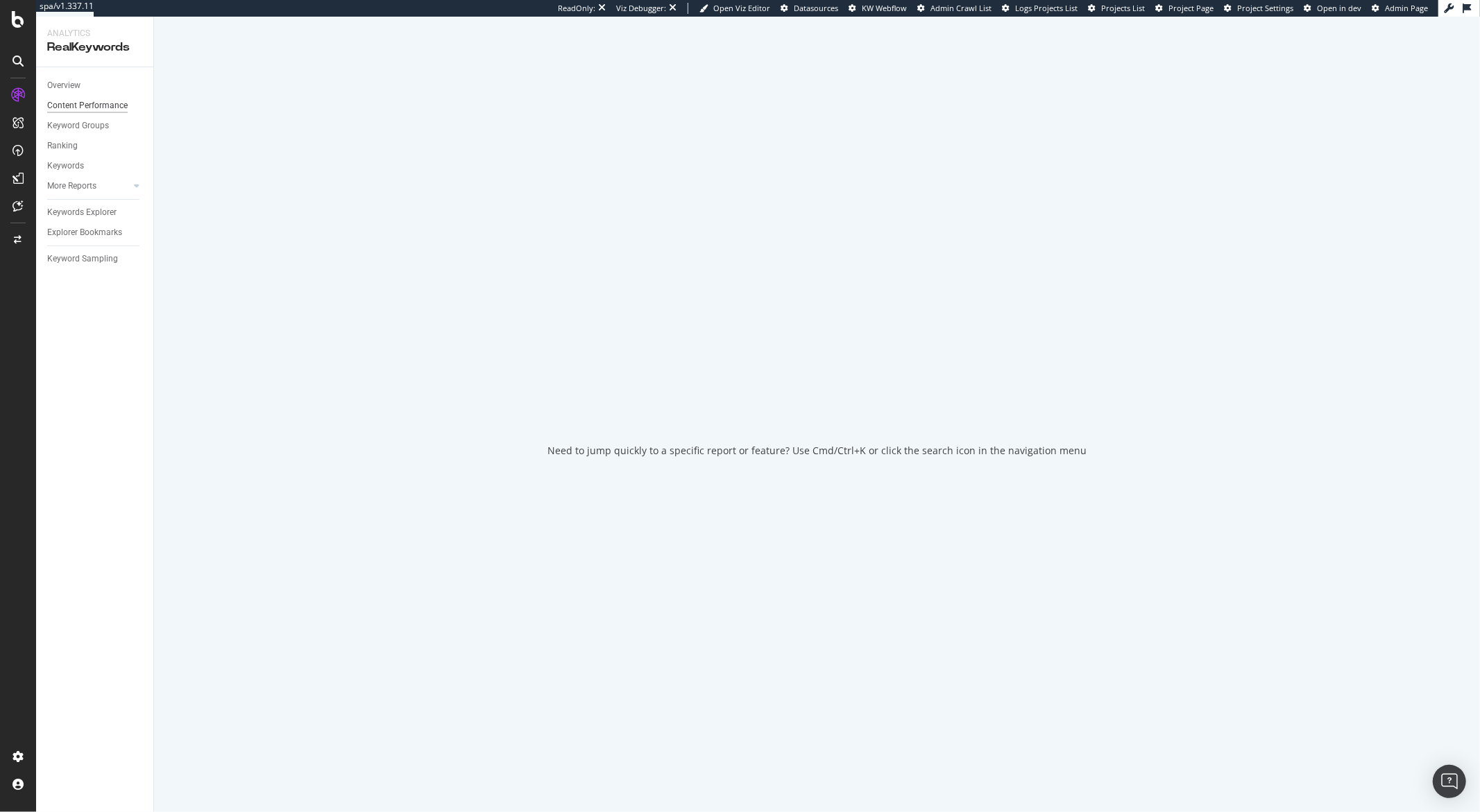
click at [80, 104] on div "Content Performance" at bounding box center [87, 106] width 81 height 15
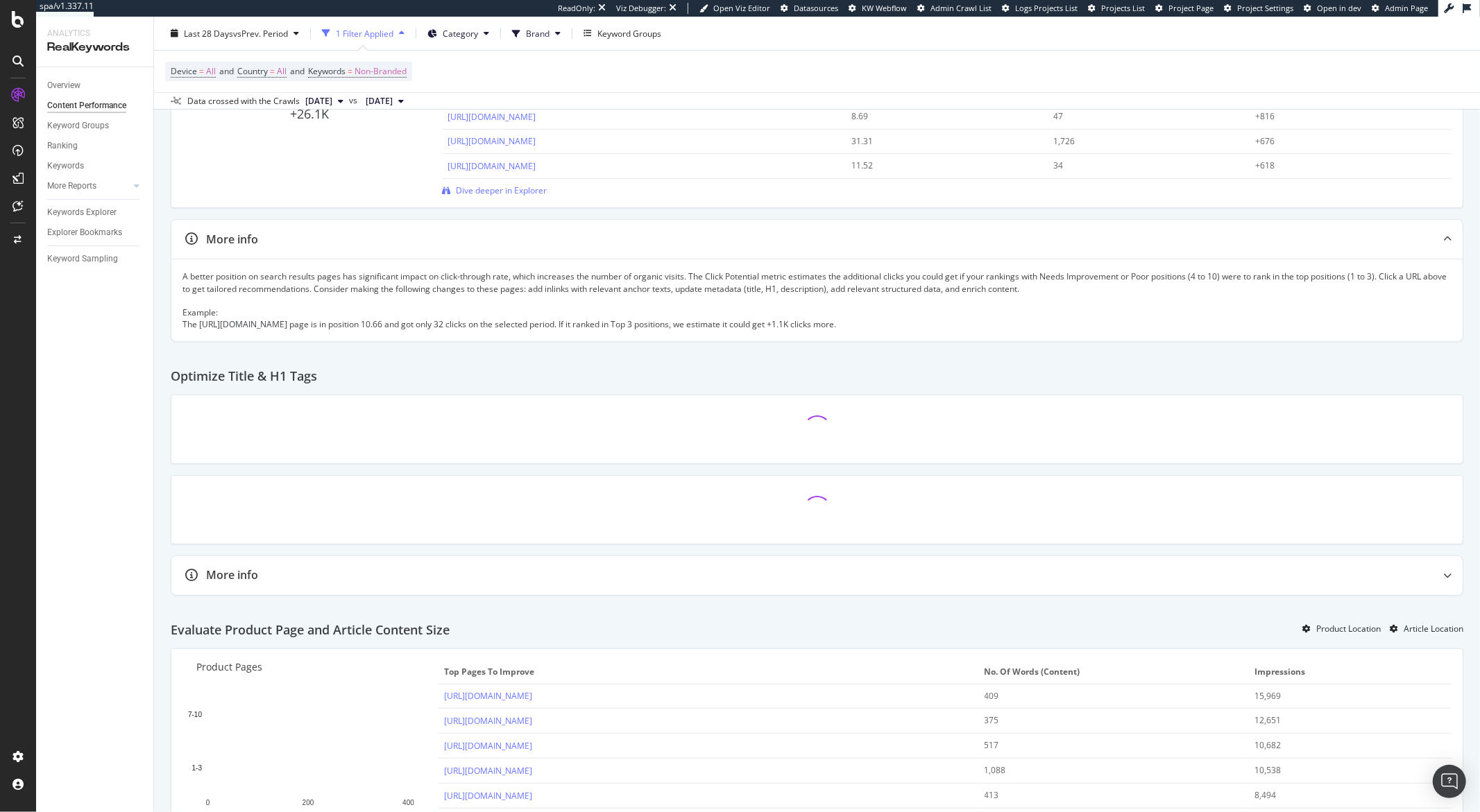
scroll to position [373, 0]
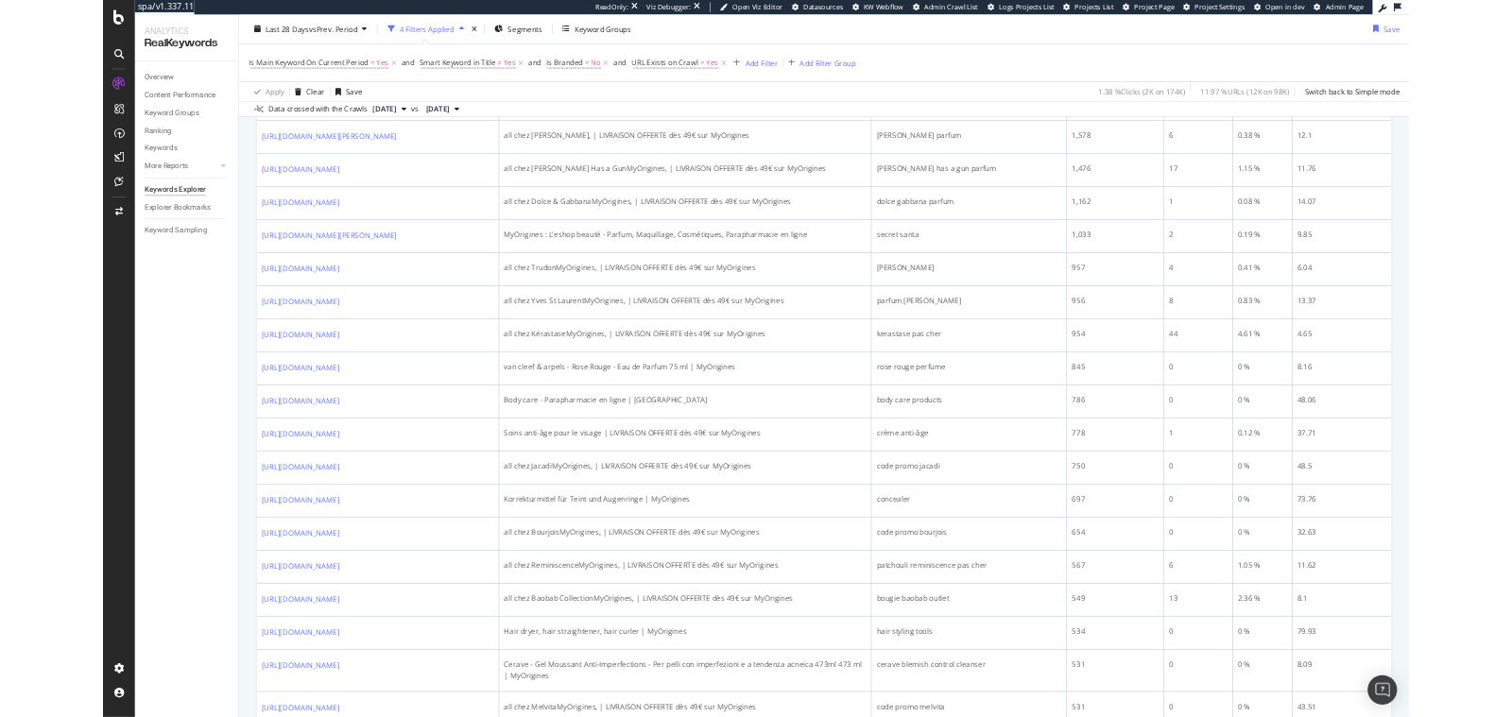
scroll to position [1269, 0]
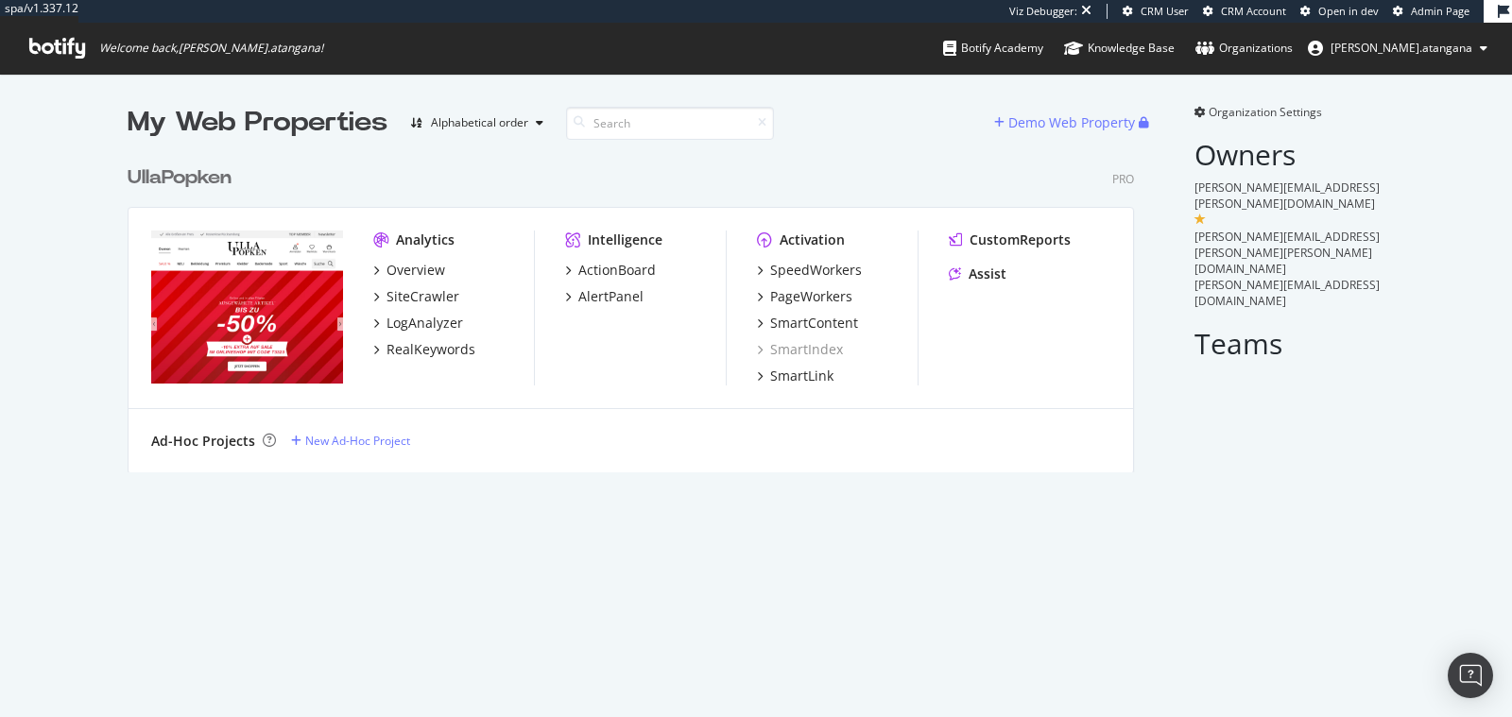
scroll to position [315, 1005]
click at [783, 275] on div "SpeedWorkers" at bounding box center [816, 270] width 92 height 19
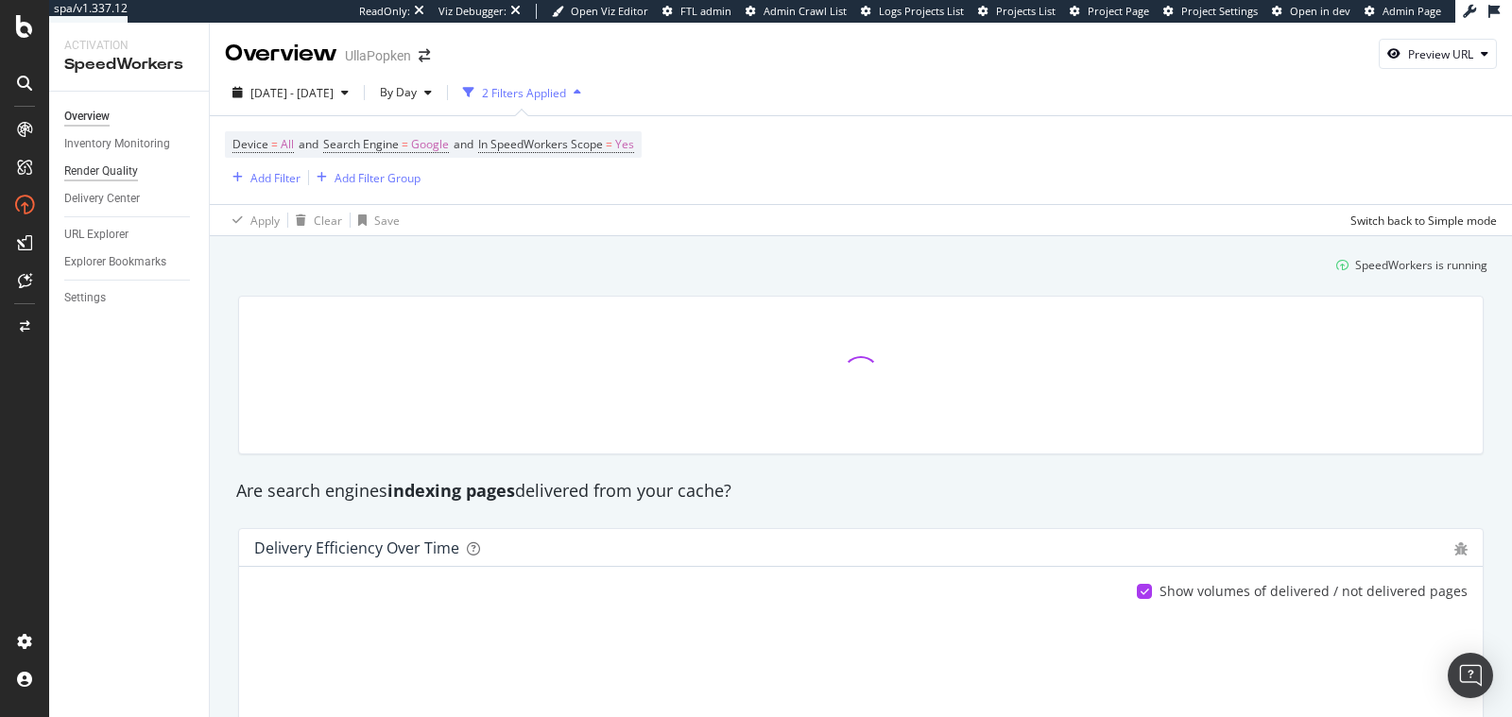
click at [116, 172] on div "Render Quality" at bounding box center [101, 172] width 74 height 20
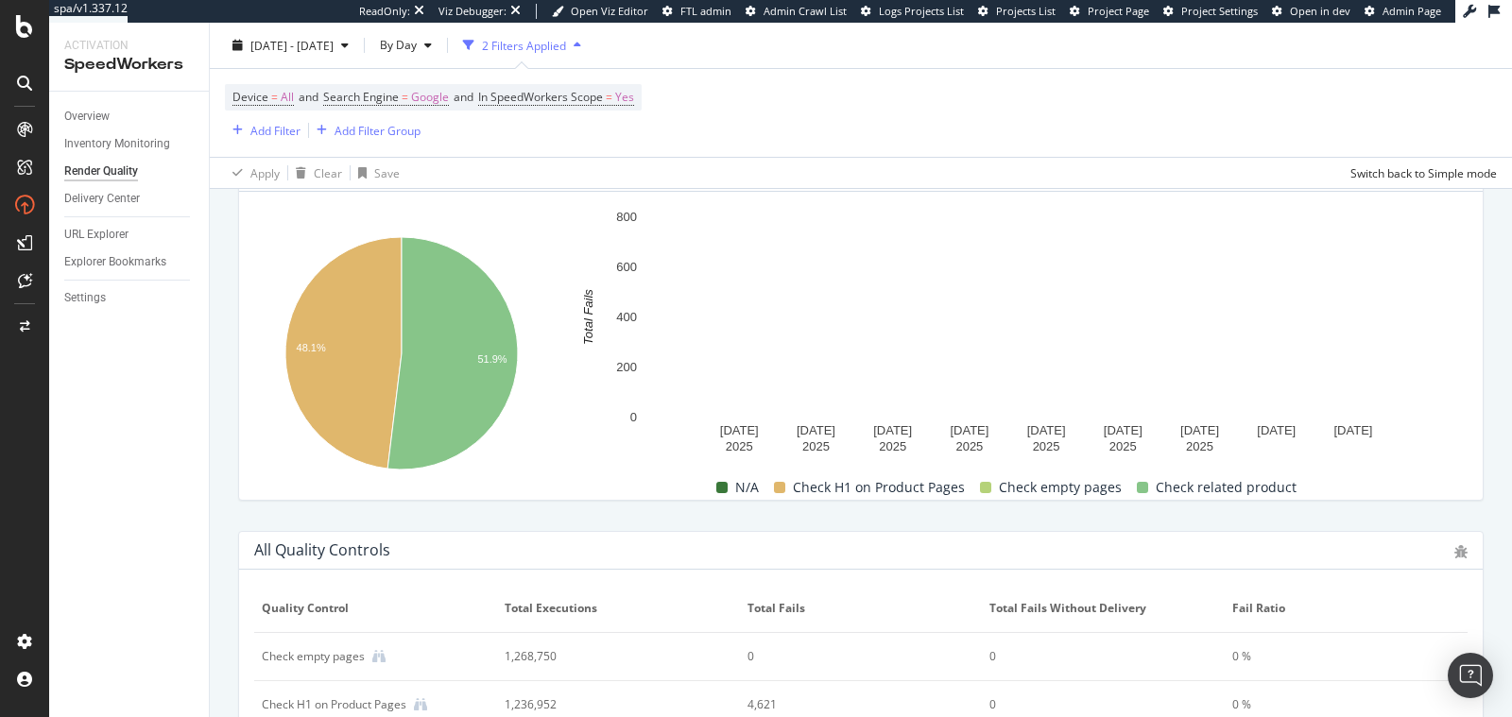
scroll to position [964, 0]
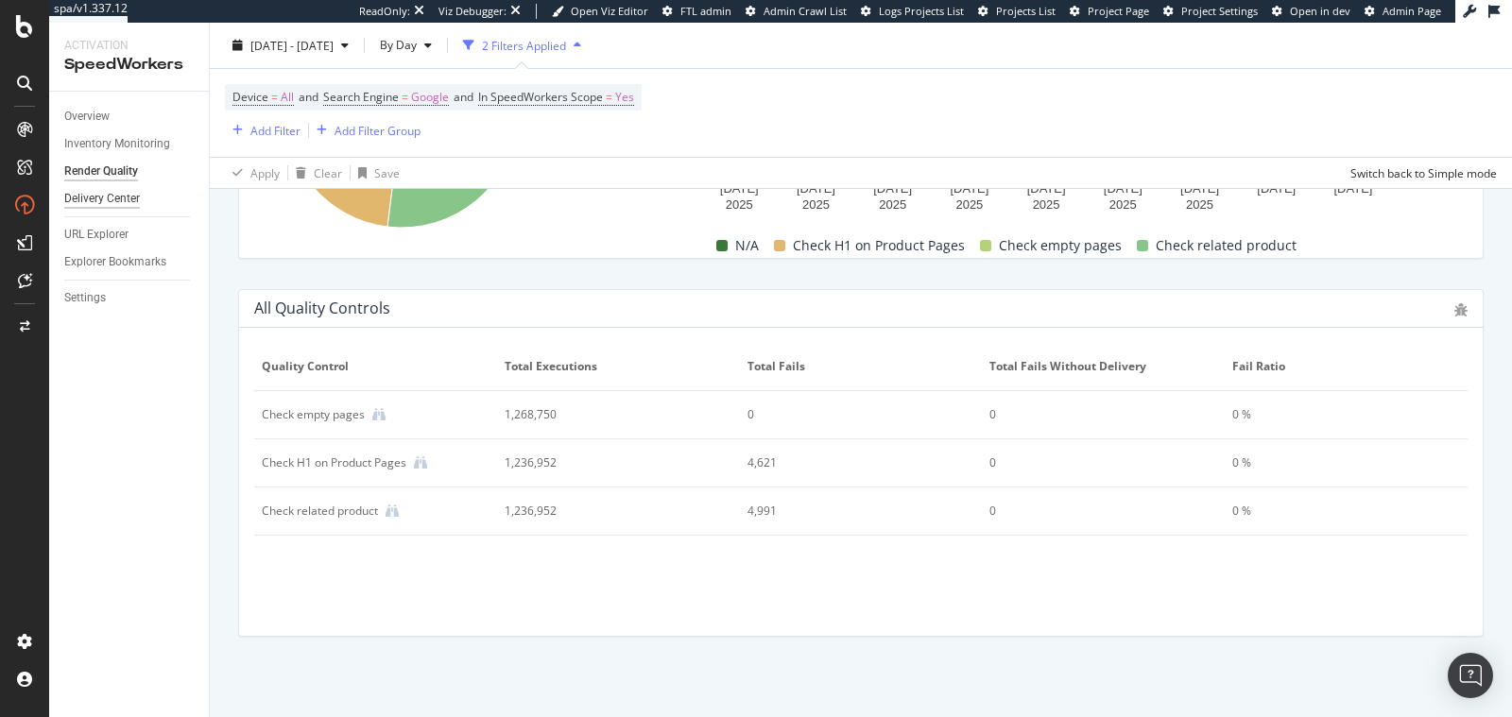
click at [113, 200] on div "Delivery Center" at bounding box center [102, 199] width 76 height 20
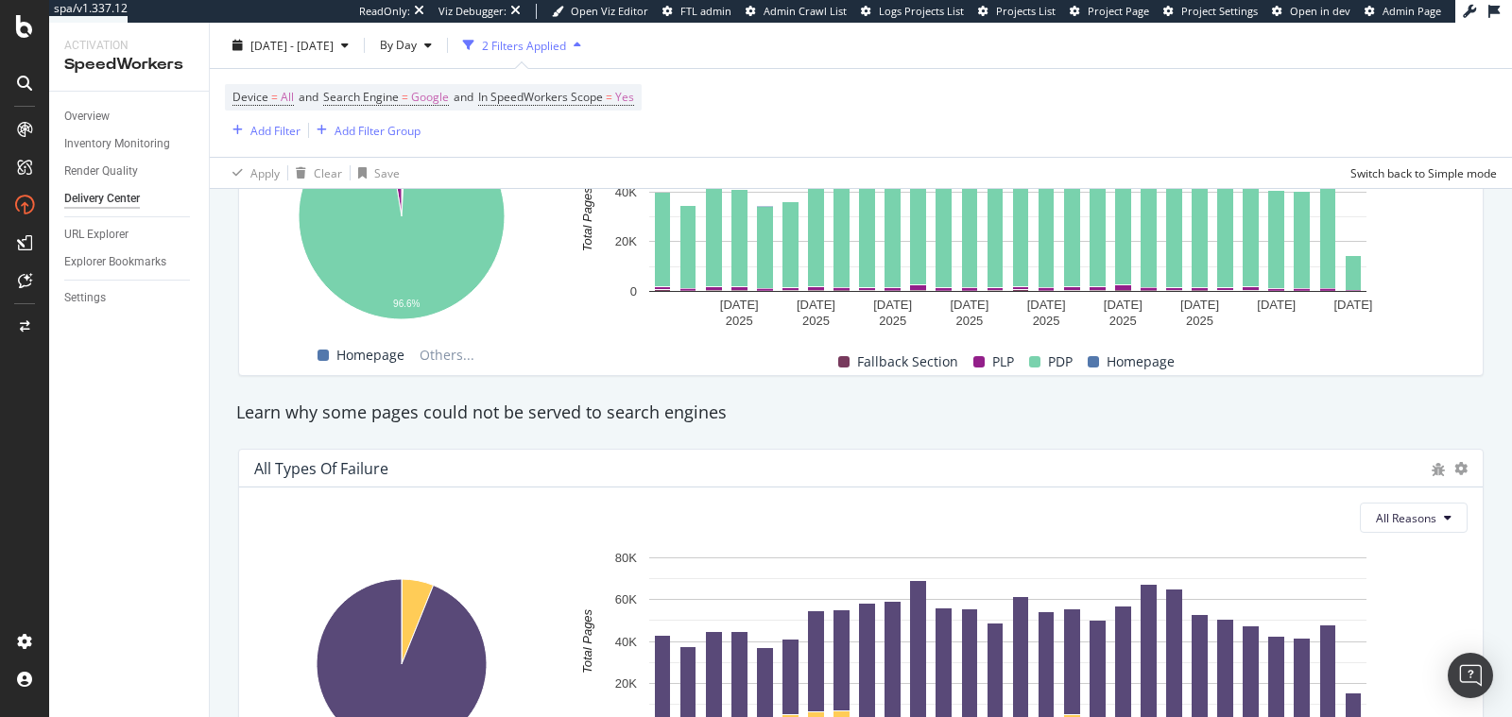
scroll to position [1805, 0]
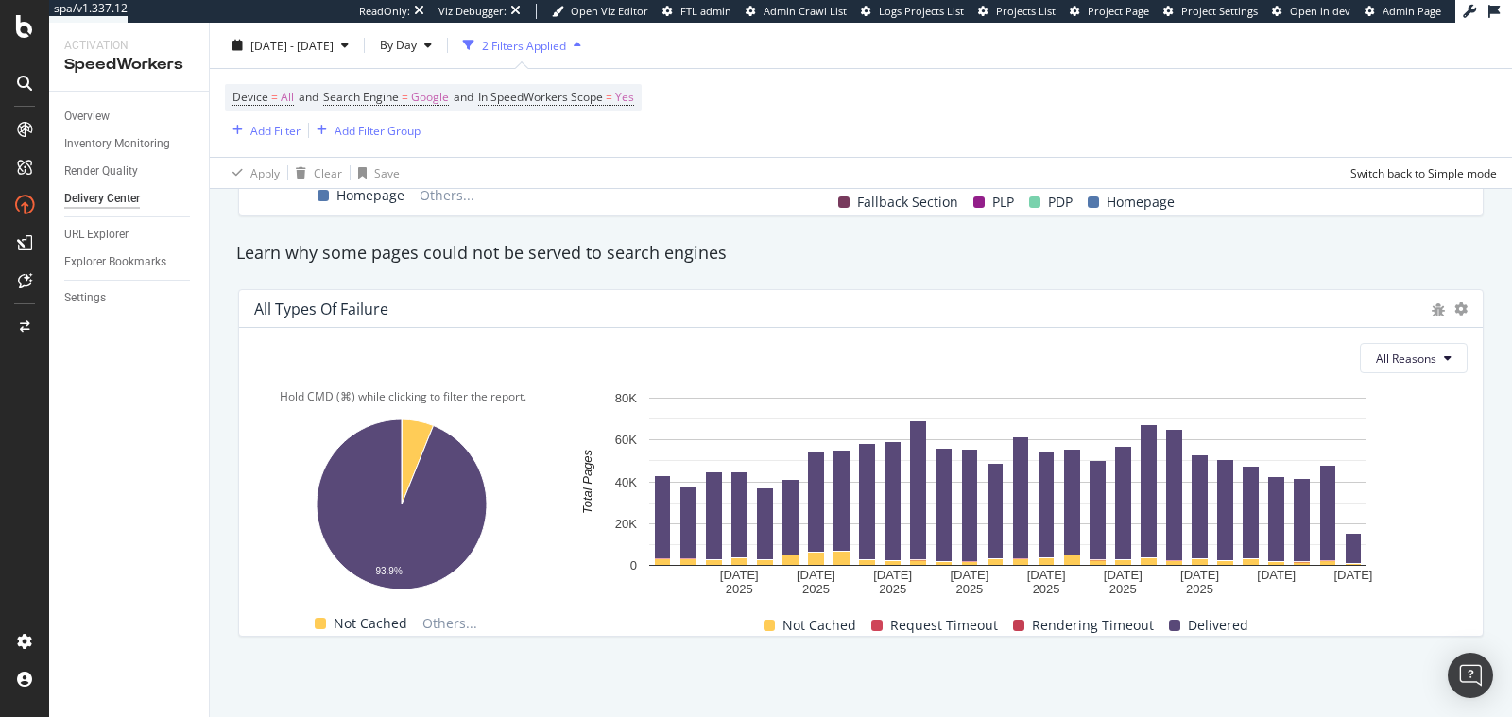
click at [301, 389] on div "Hold CMD (⌘) while clicking to filter the report." at bounding box center [403, 396] width 298 height 16
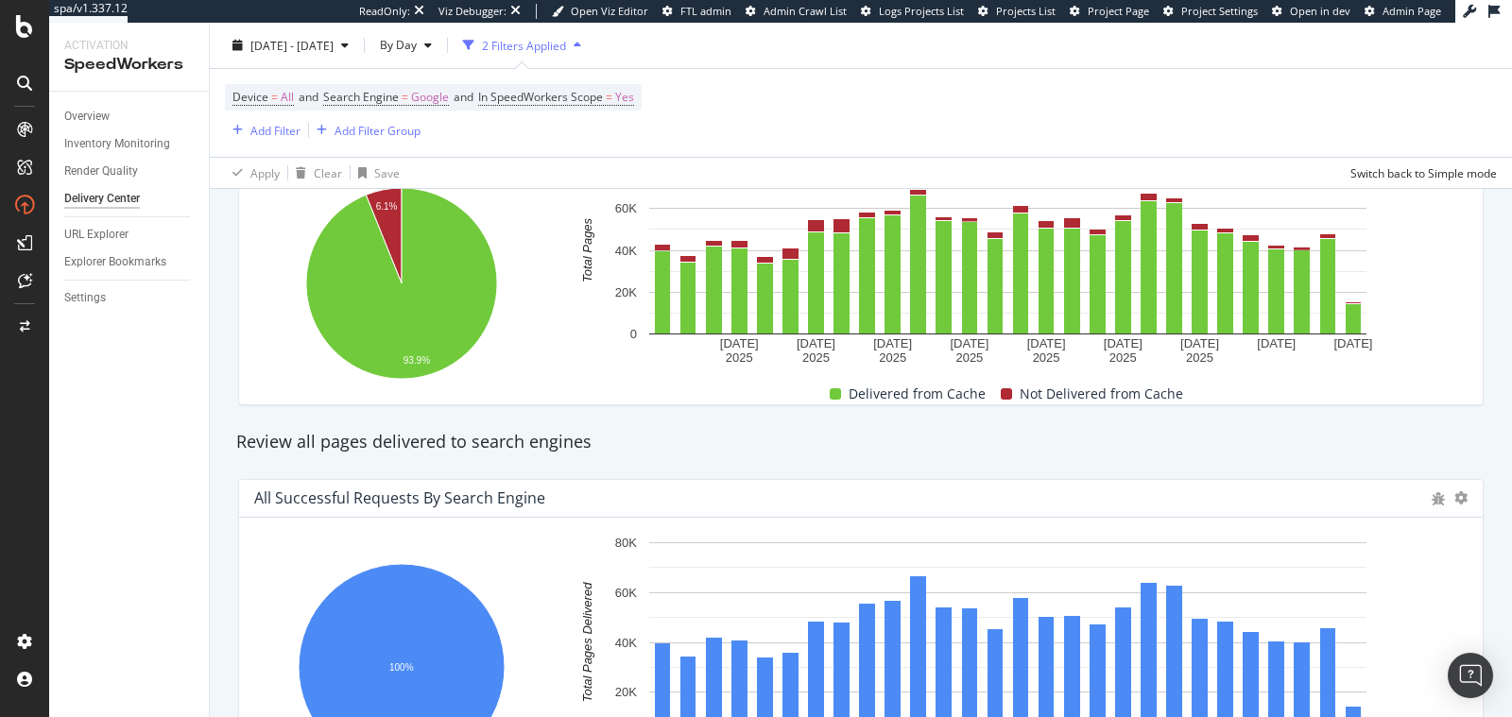
scroll to position [60, 0]
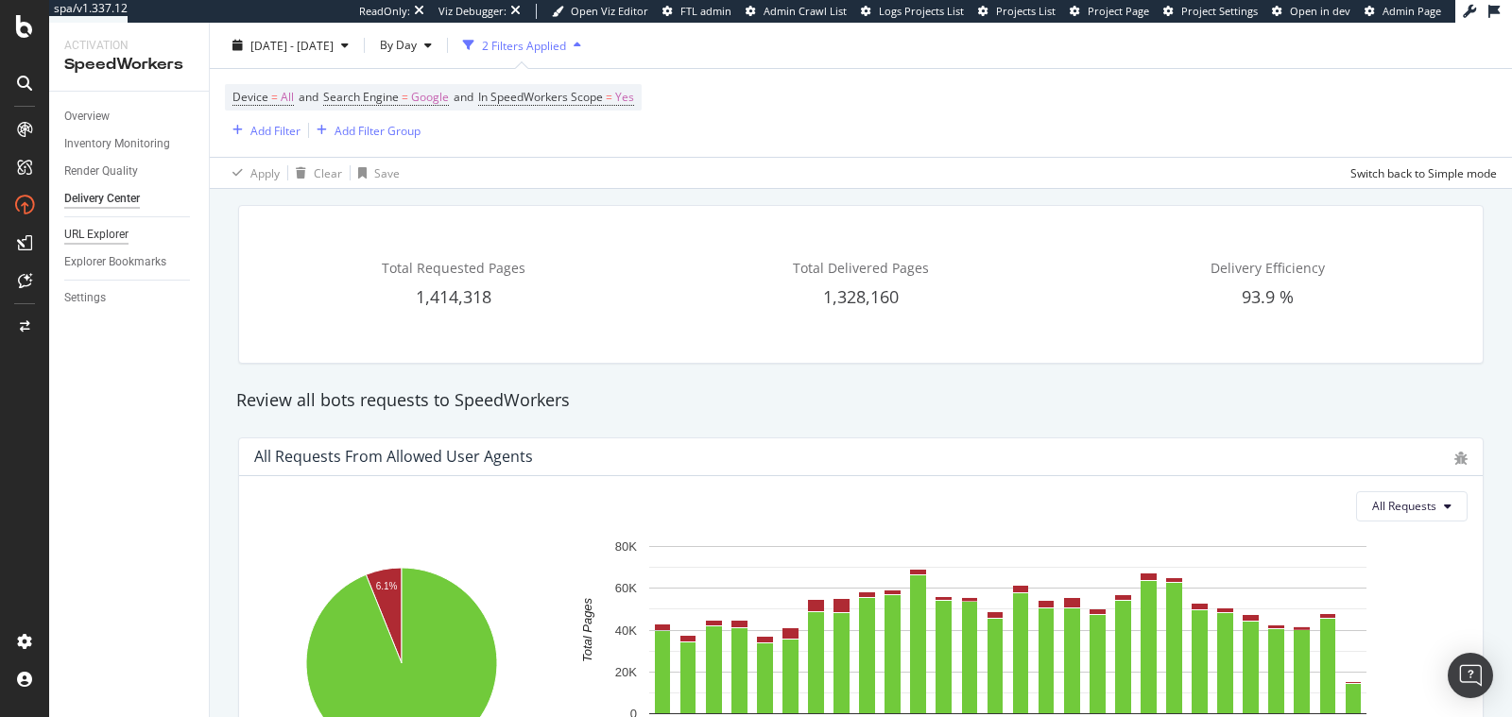
click at [85, 229] on div "URL Explorer" at bounding box center [96, 235] width 64 height 20
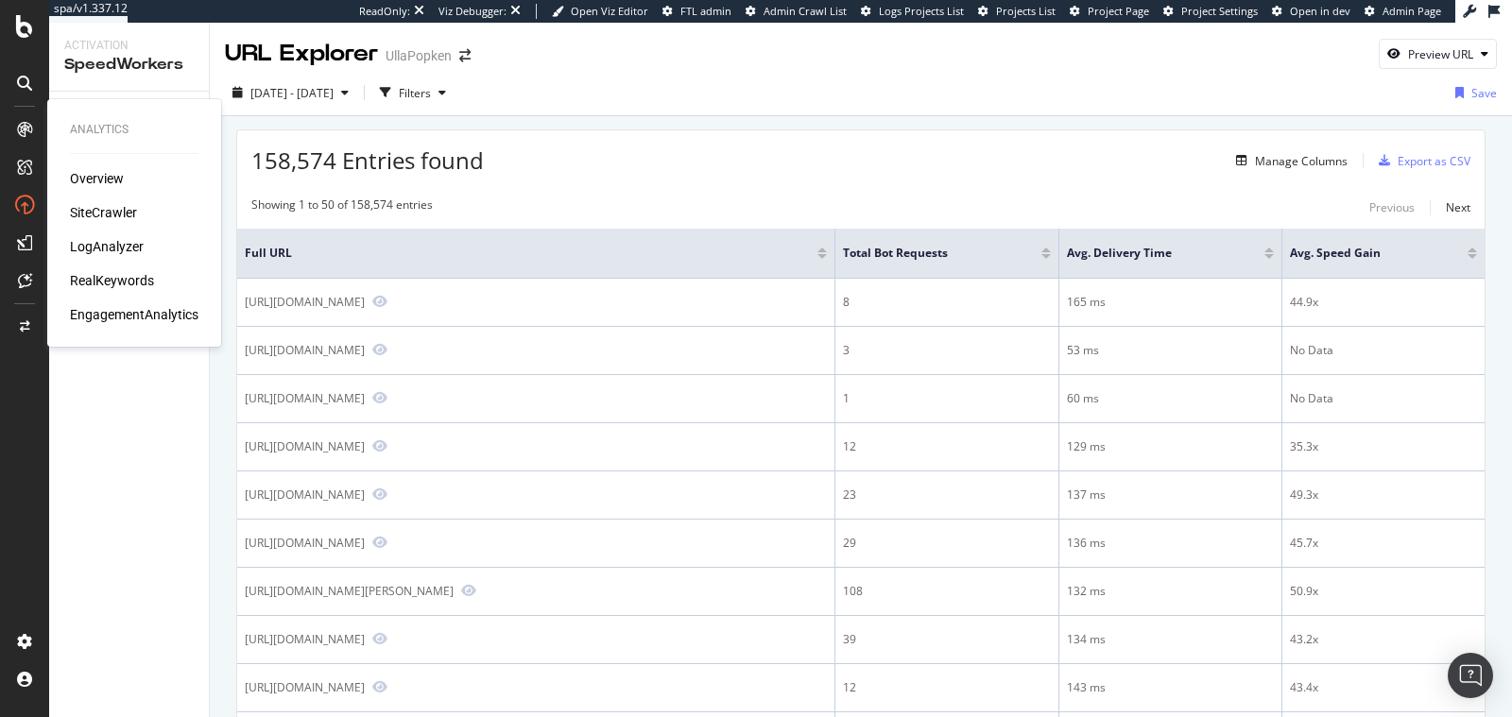
click at [119, 275] on div "RealKeywords" at bounding box center [112, 280] width 84 height 19
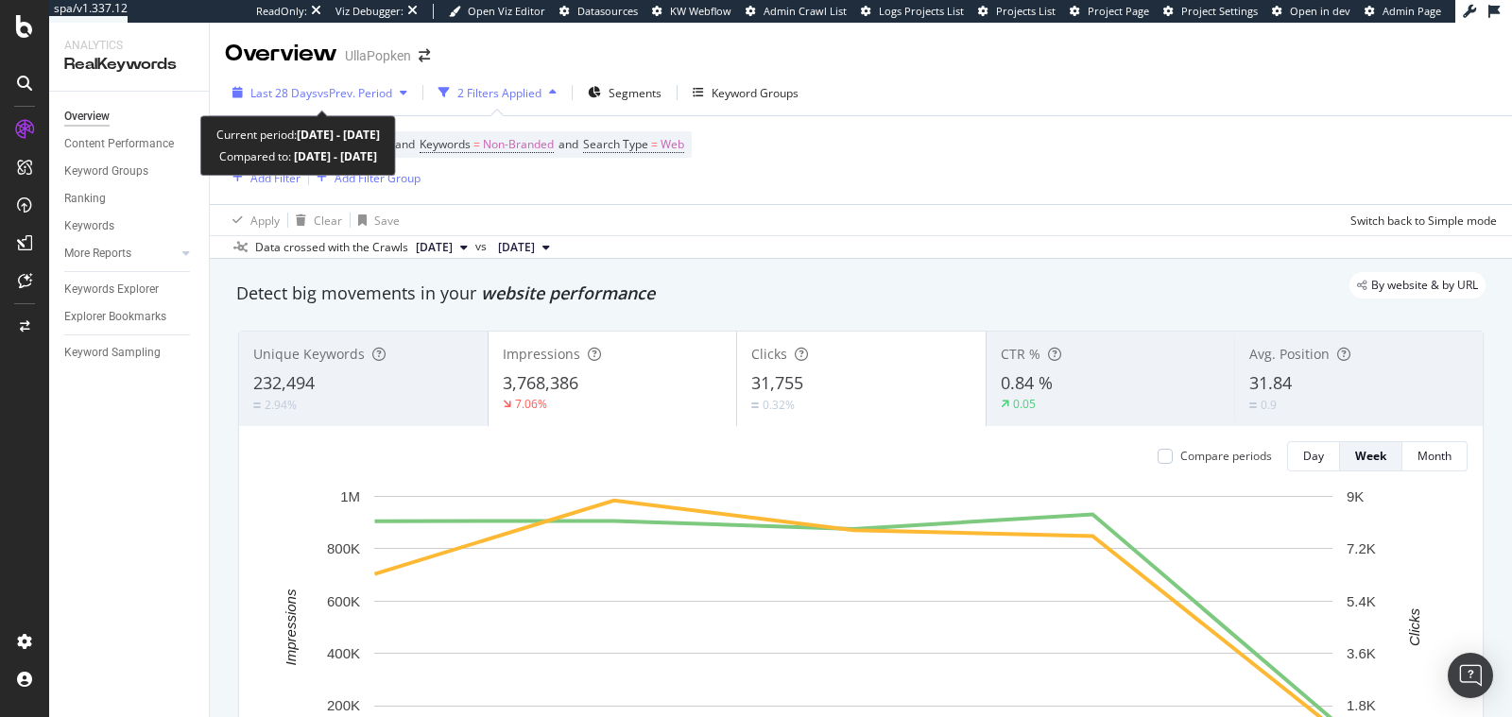
click at [412, 91] on div "button" at bounding box center [403, 92] width 23 height 11
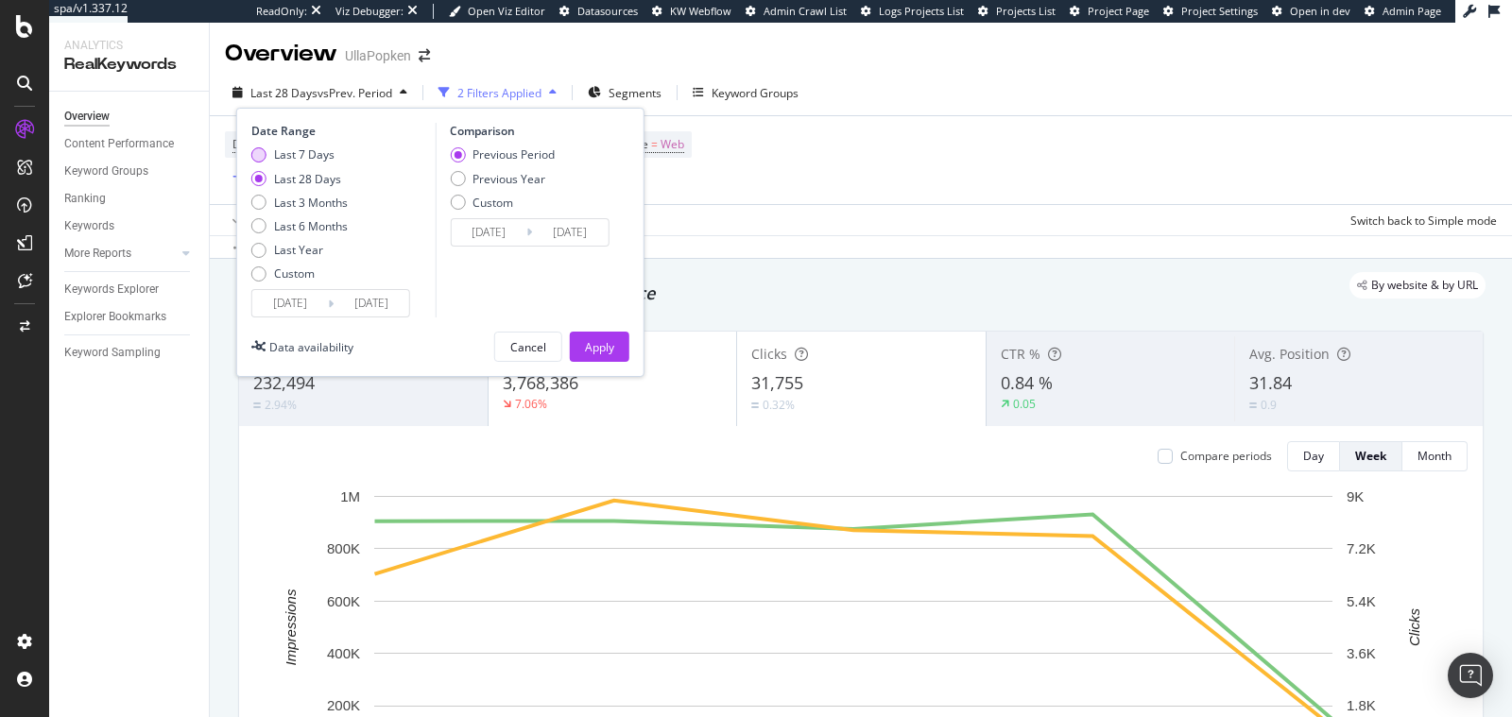
click at [325, 149] on div "Last 7 Days" at bounding box center [304, 154] width 60 height 16
type input "2025/08/26"
type input "2025/08/19"
type input "2025/08/25"
click at [607, 340] on div "Apply" at bounding box center [599, 347] width 29 height 16
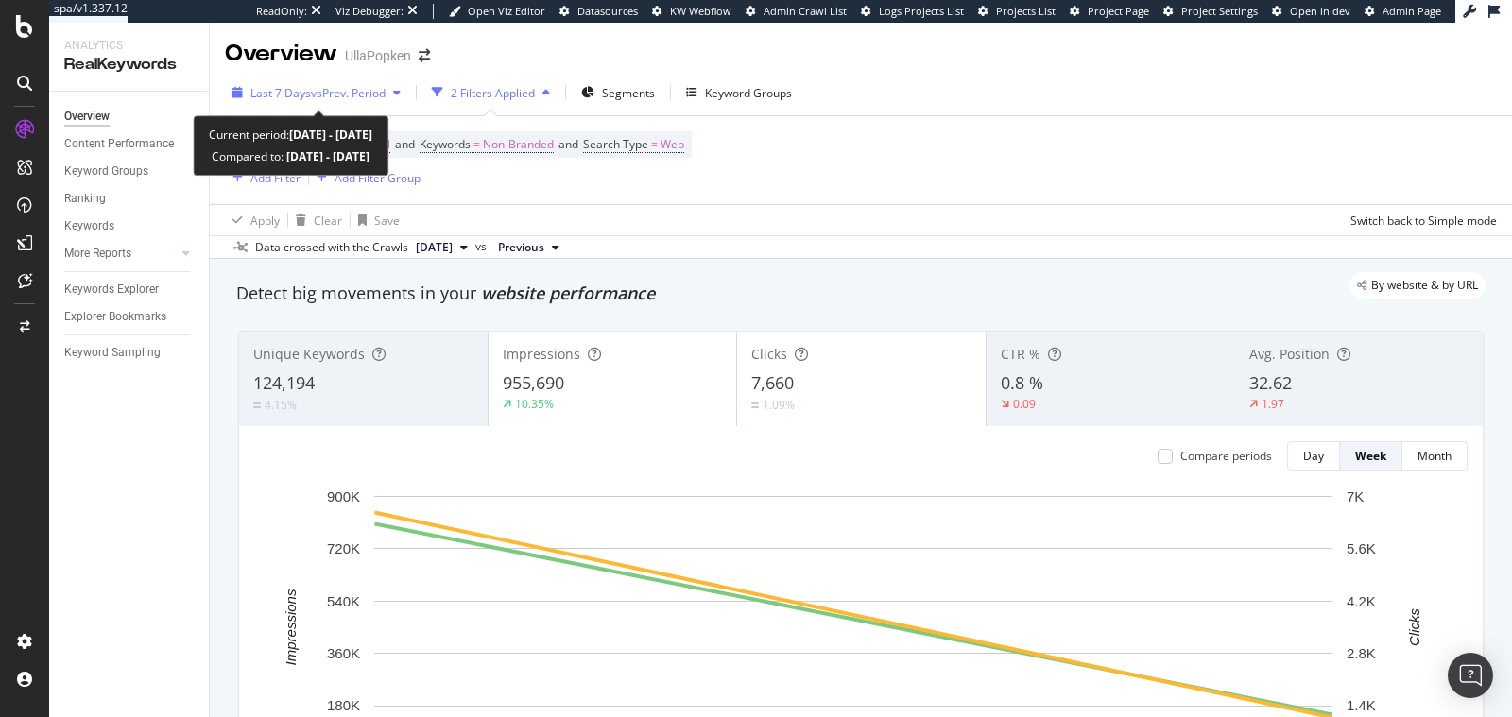
click at [401, 90] on icon "button" at bounding box center [397, 92] width 8 height 11
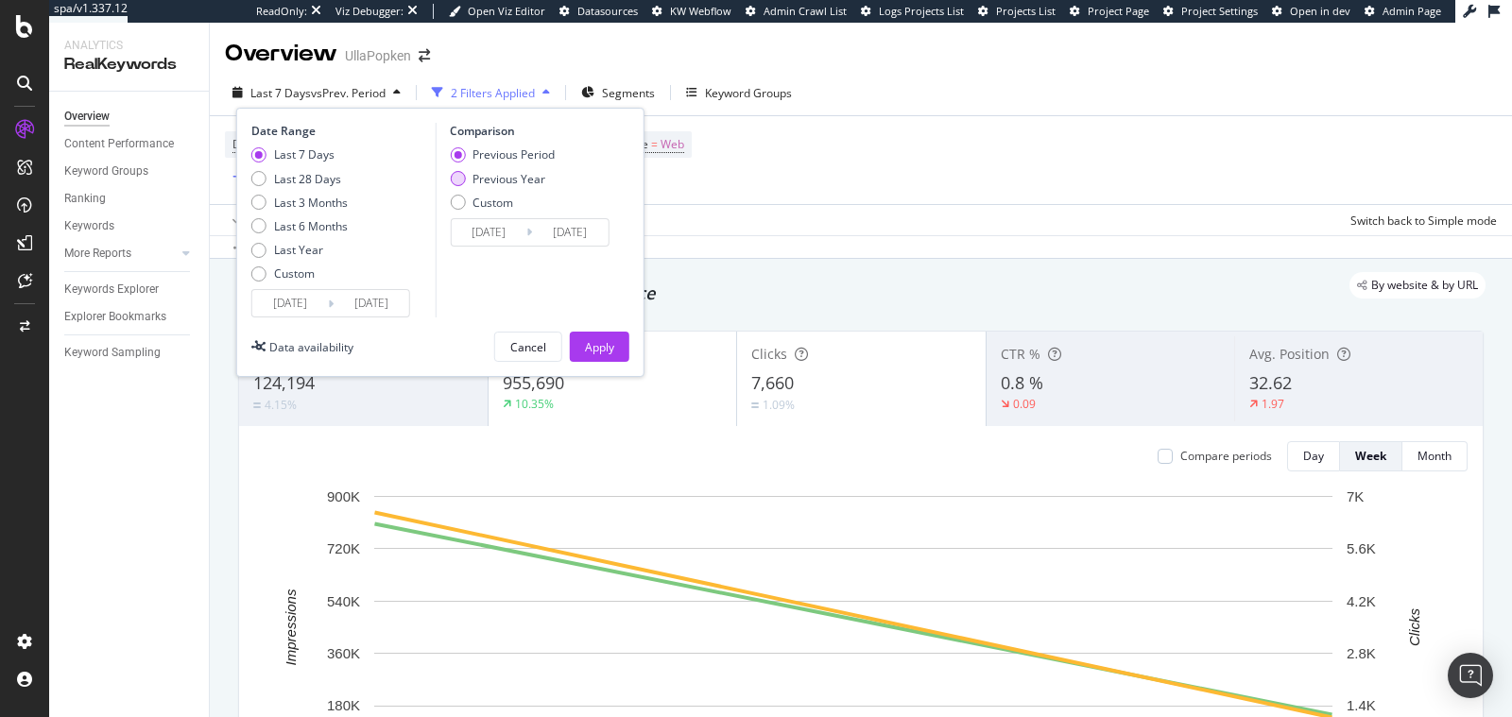
click at [465, 171] on div "Previous Year" at bounding box center [502, 179] width 105 height 16
type input "2024/08/27"
type input "2024/09/02"
click at [584, 329] on div "Date Range Last 7 Days Last 28 Days Last 3 Months Last 6 Months Last Year Custo…" at bounding box center [440, 242] width 408 height 269
click at [585, 333] on div "Apply" at bounding box center [599, 347] width 29 height 28
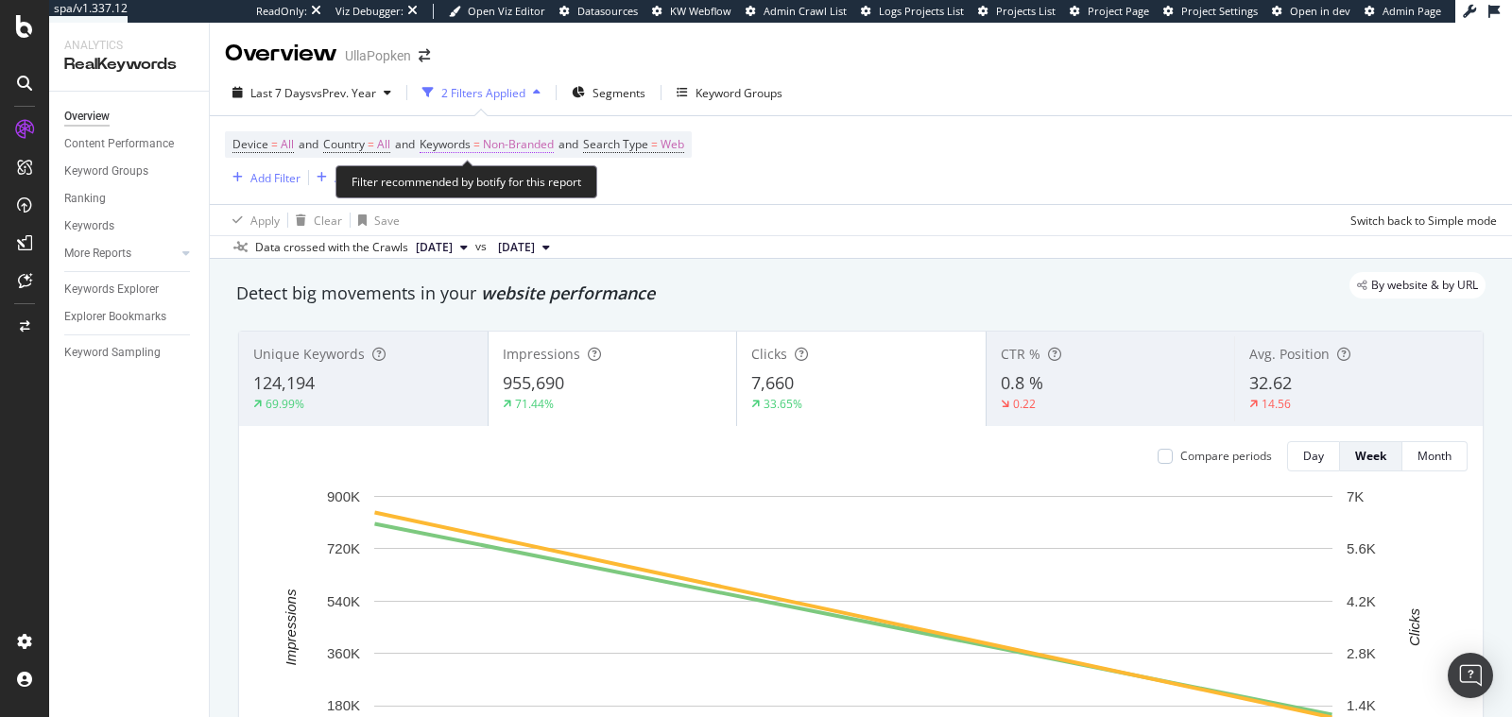
click at [527, 138] on span "Non-Branded" at bounding box center [518, 144] width 71 height 26
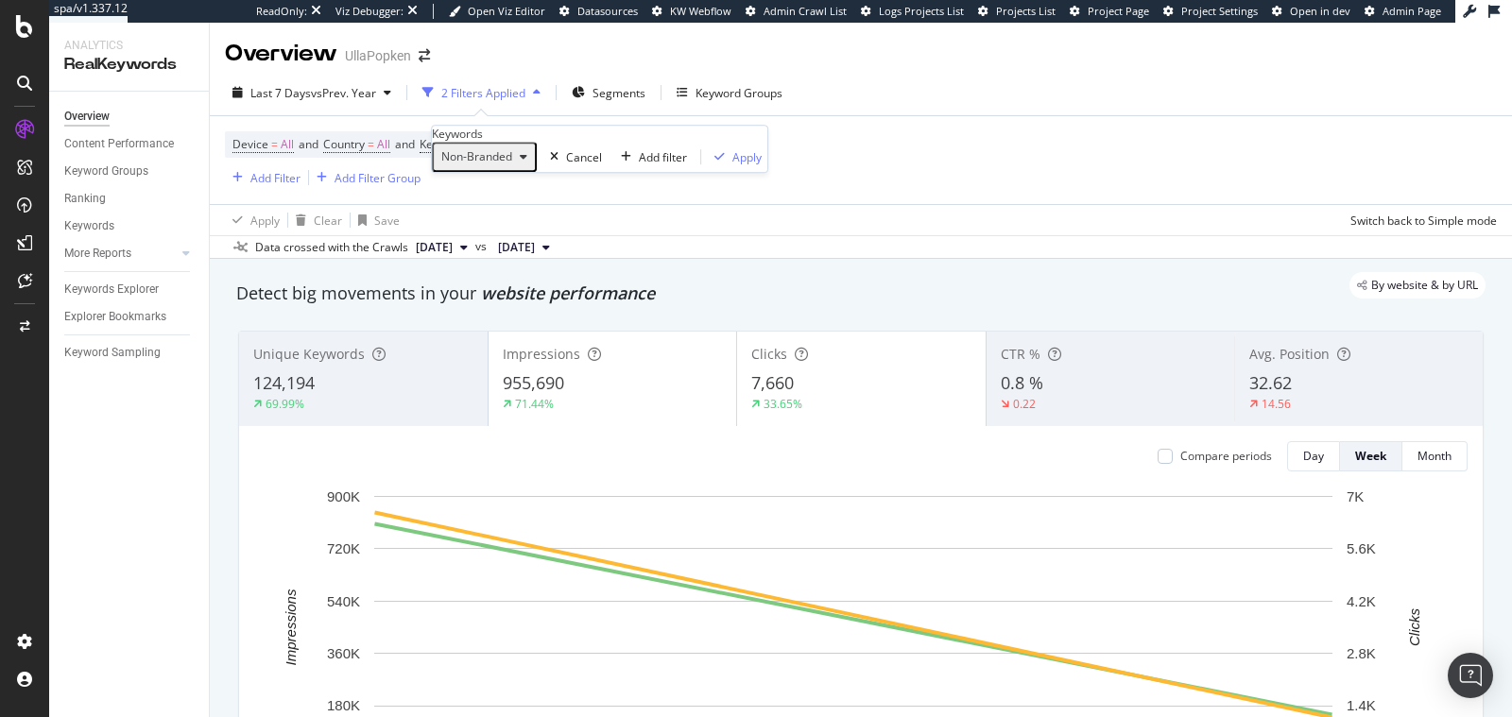
click at [506, 164] on span "Non-Branded" at bounding box center [473, 156] width 78 height 16
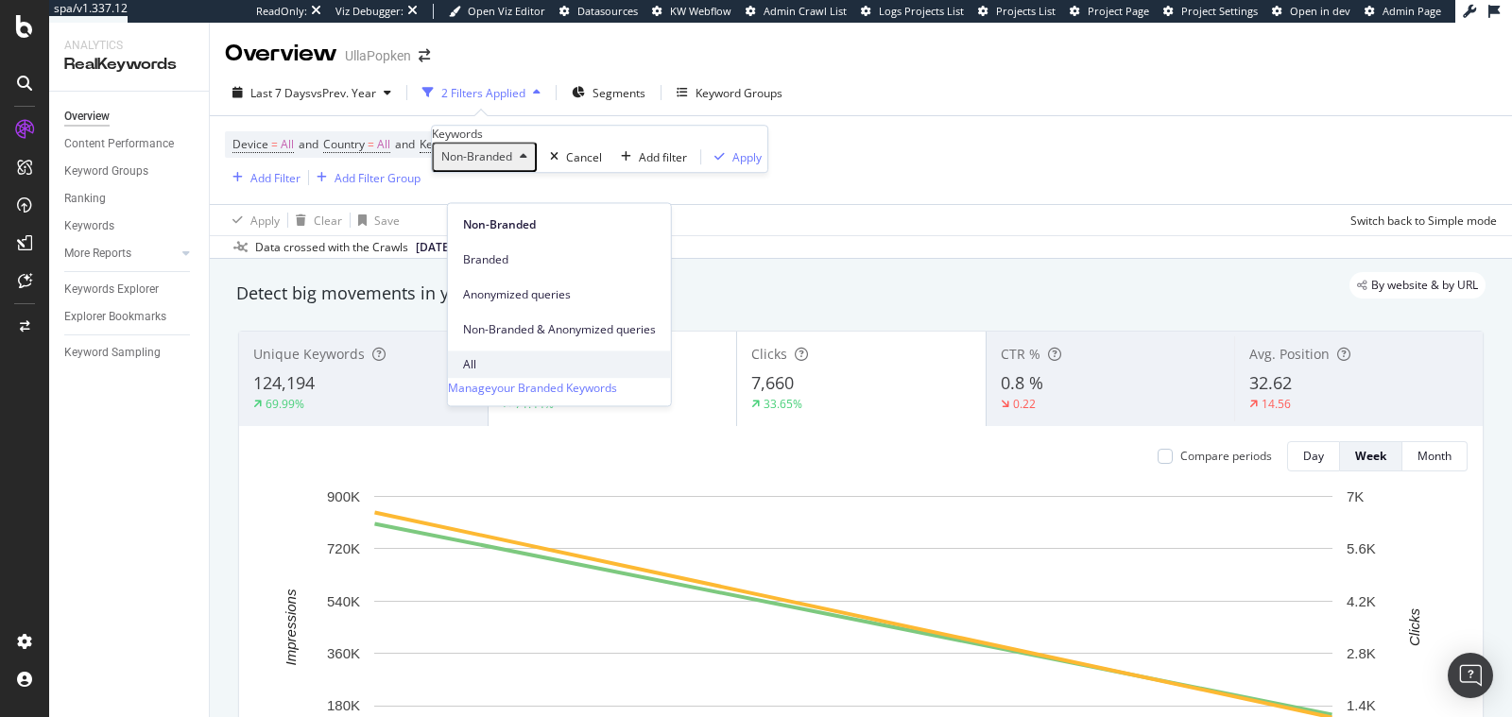
click at [499, 356] on span "All" at bounding box center [559, 364] width 193 height 17
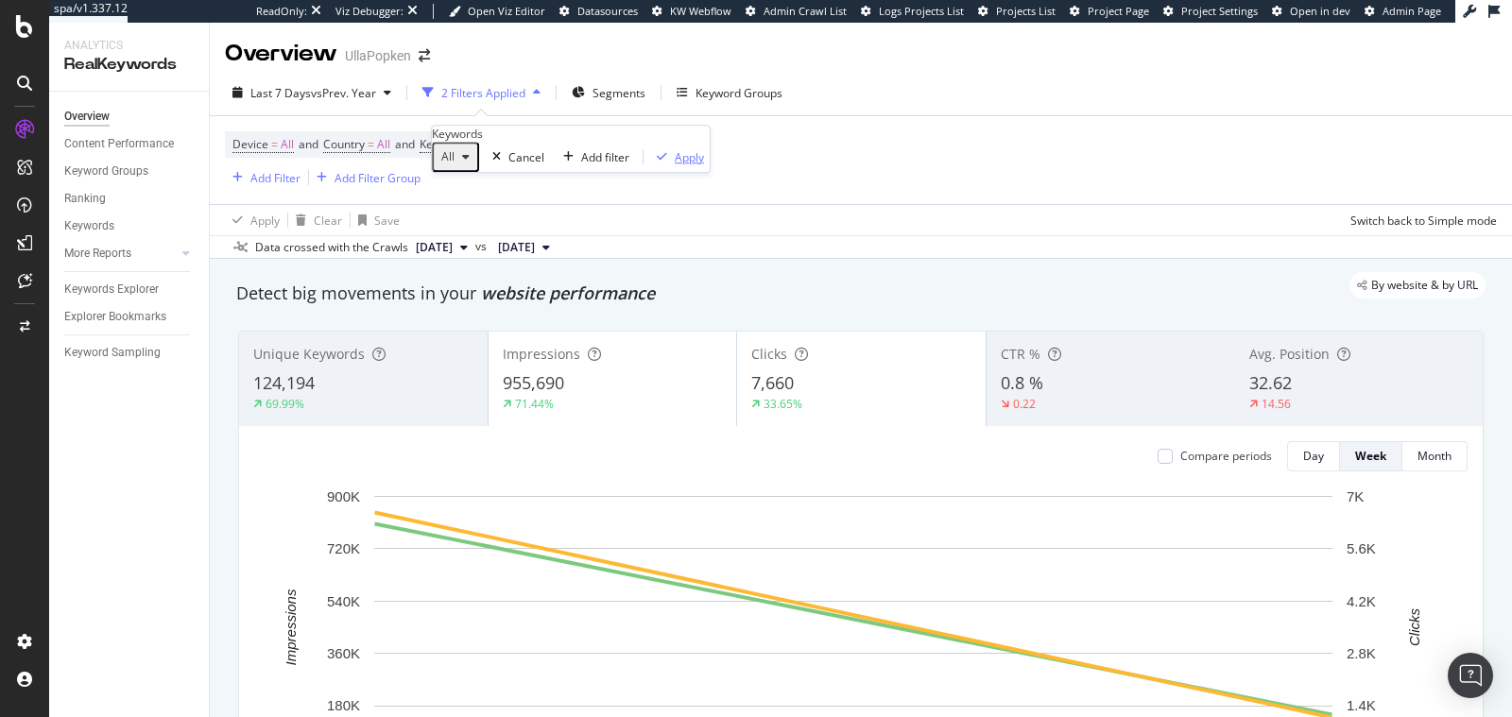
click at [649, 165] on div "Apply" at bounding box center [676, 157] width 55 height 16
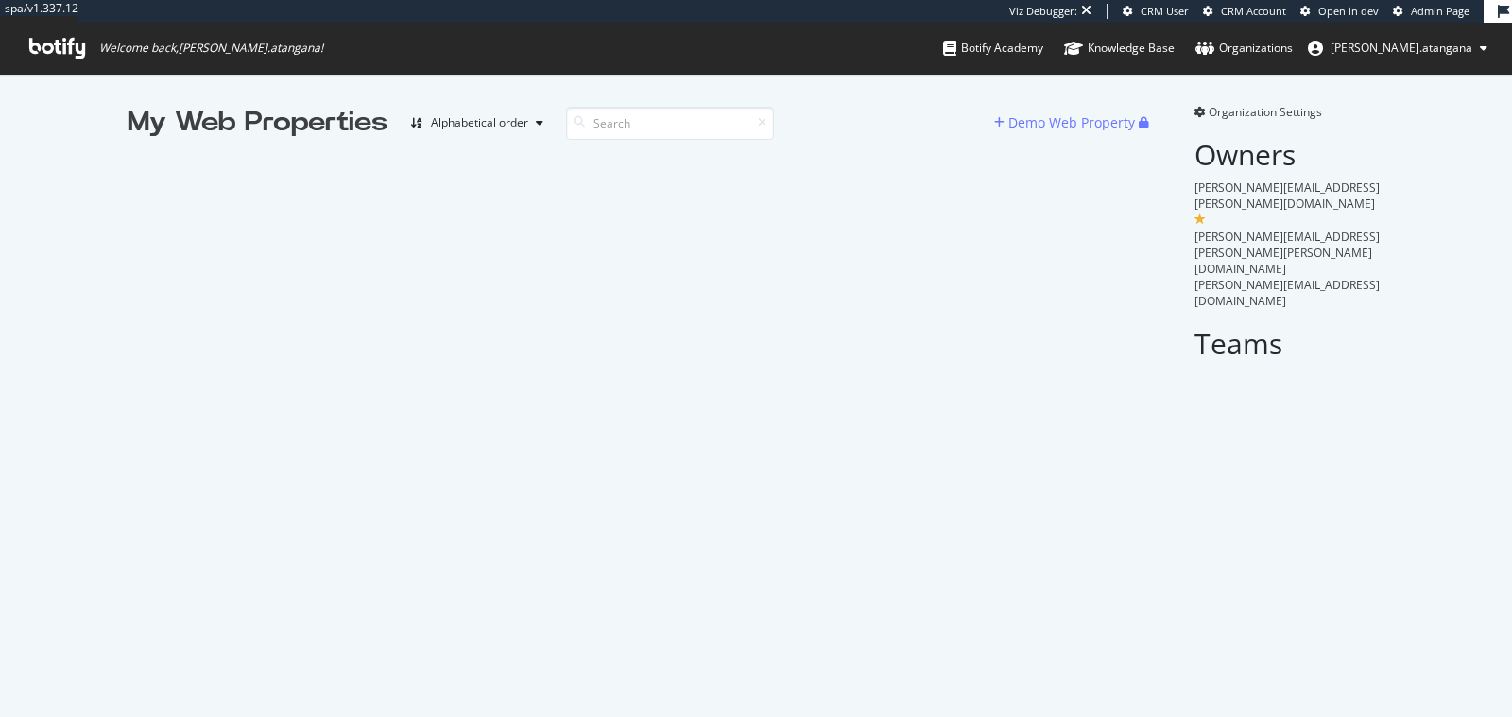
scroll to position [701, 1479]
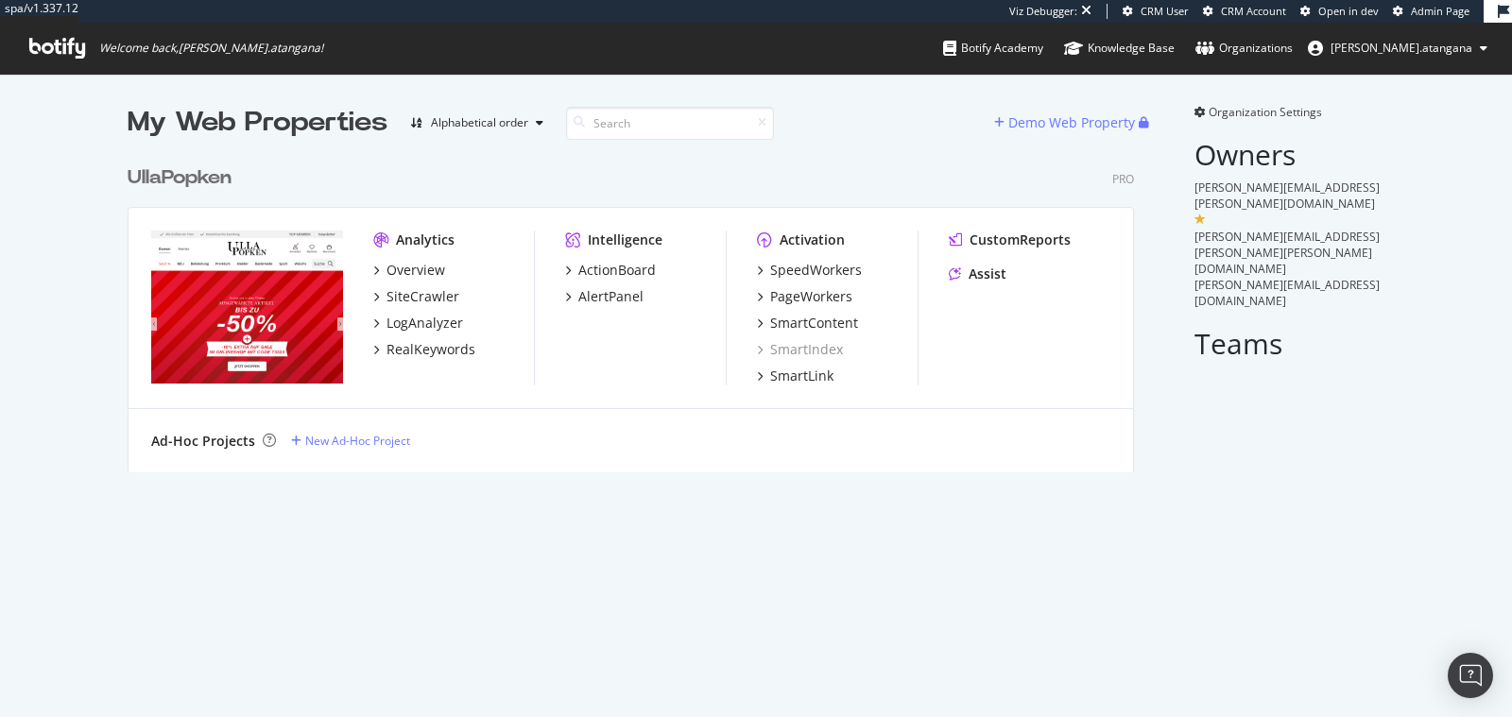
scroll to position [315, 1005]
click at [197, 85] on div "spa/v1.337.12 Viz Debugger: CRM User CRM Account Open in dev Admin Page Welcome…" at bounding box center [756, 358] width 1512 height 717
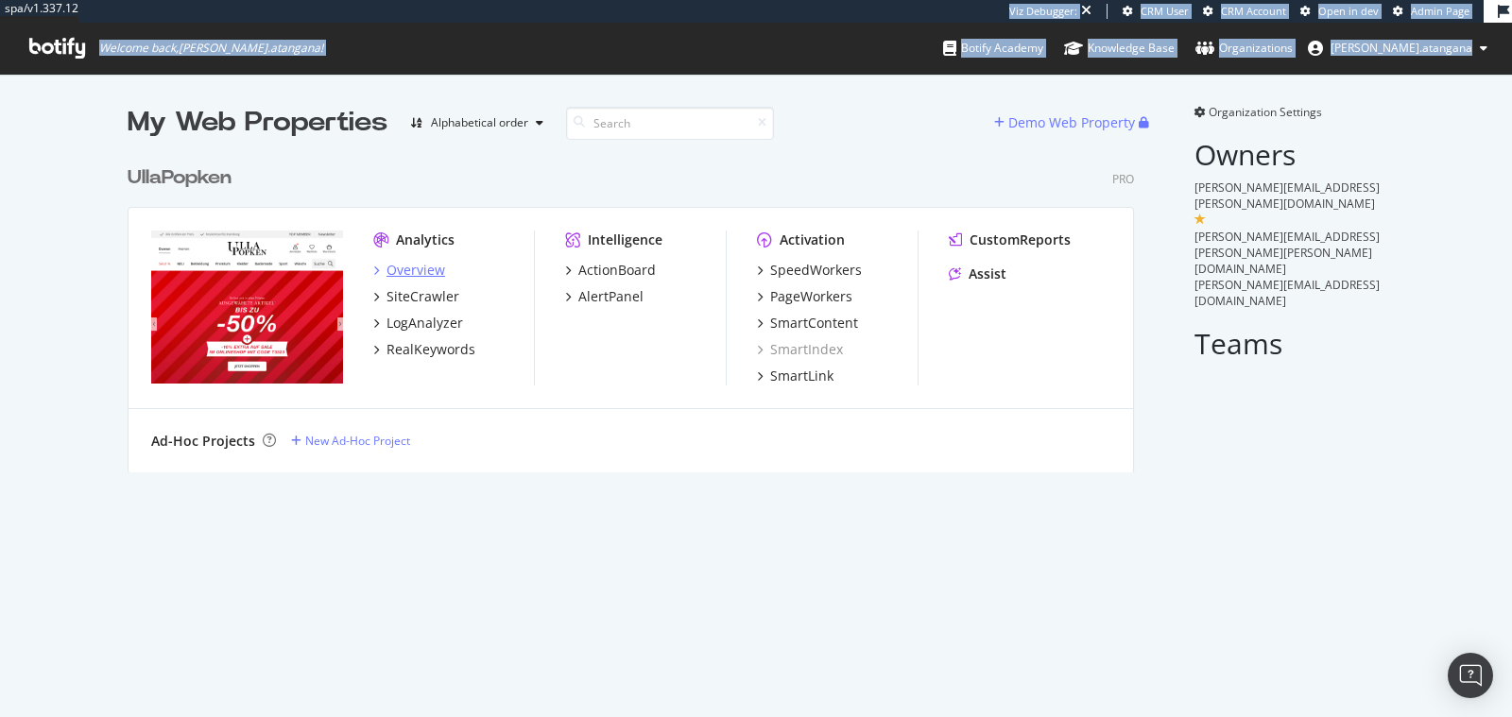
click at [413, 272] on div "Overview" at bounding box center [415, 270] width 59 height 19
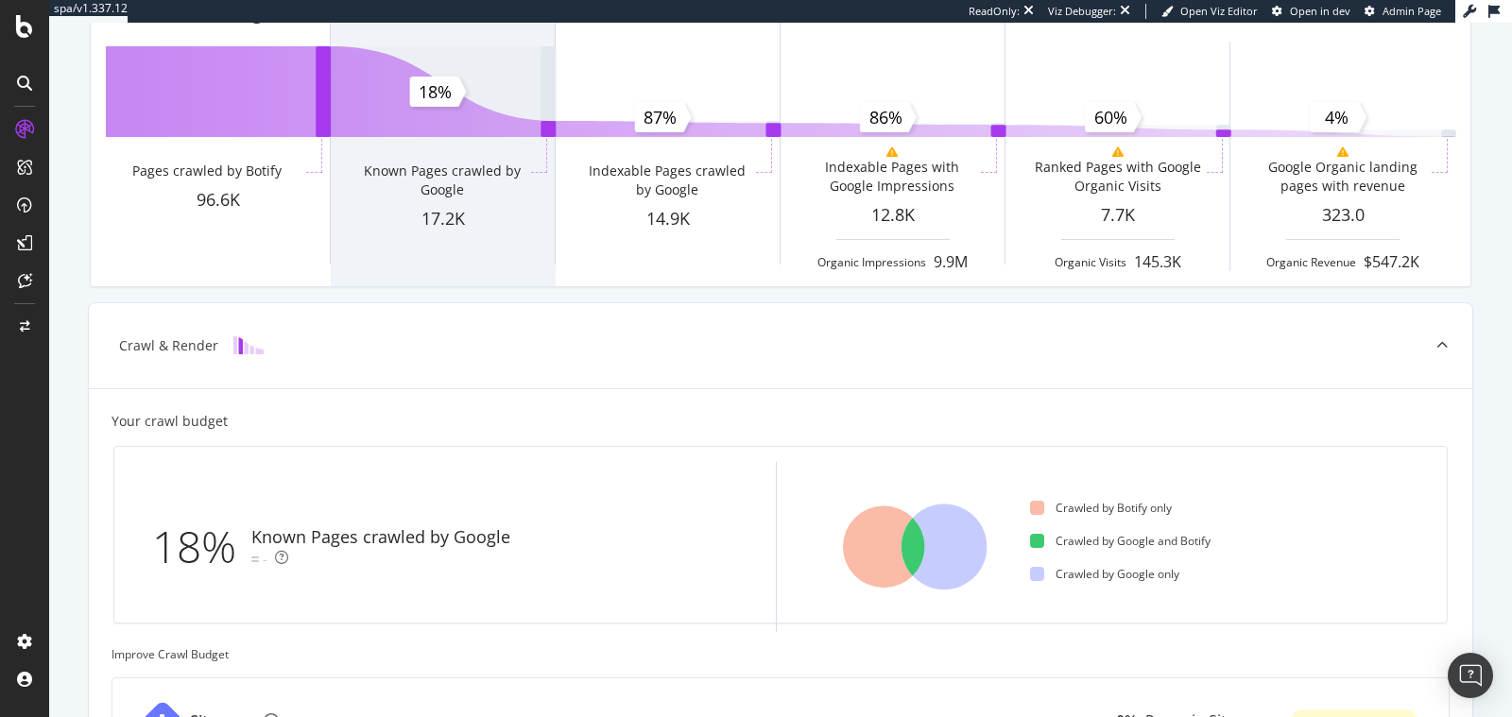
scroll to position [178, 0]
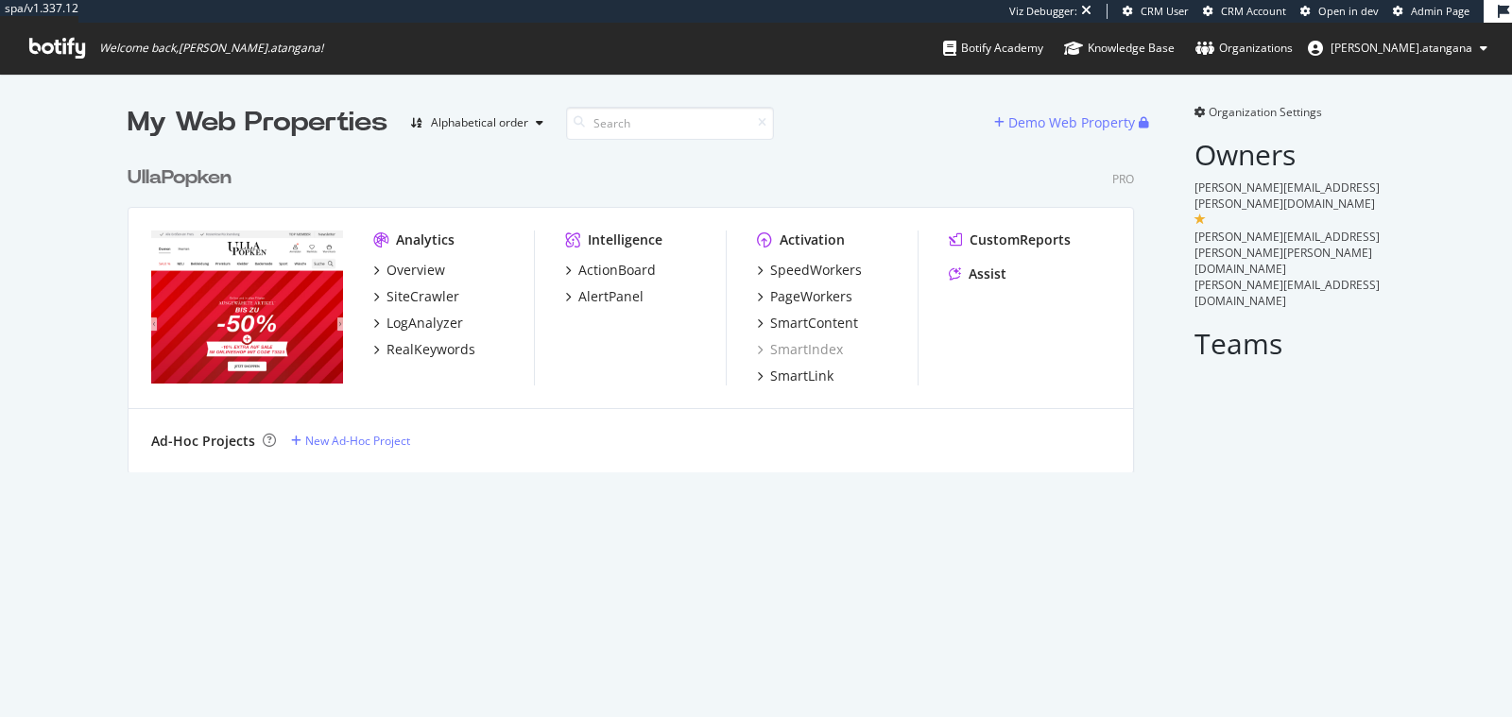
scroll to position [331, 1021]
click at [631, 261] on div "ActionBoard" at bounding box center [616, 270] width 77 height 19
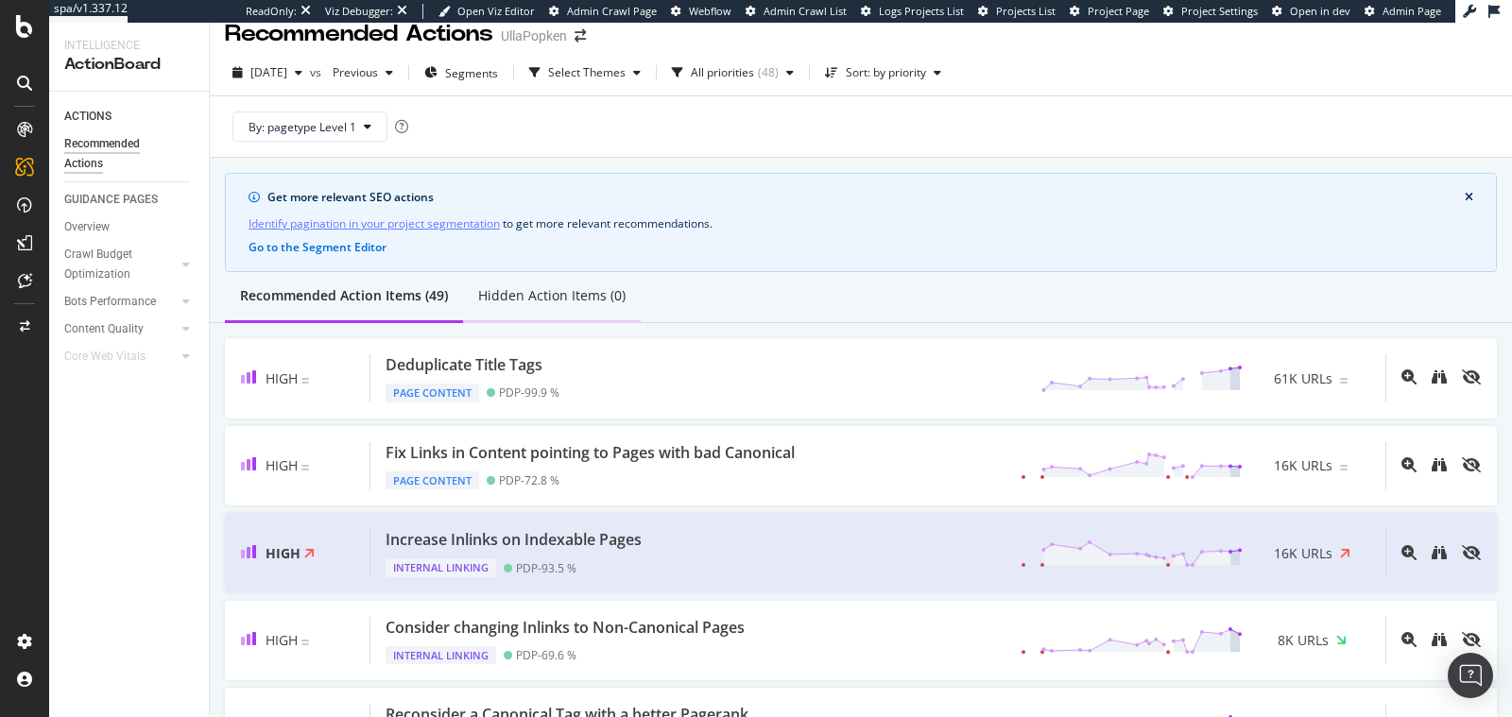
scroll to position [24, 0]
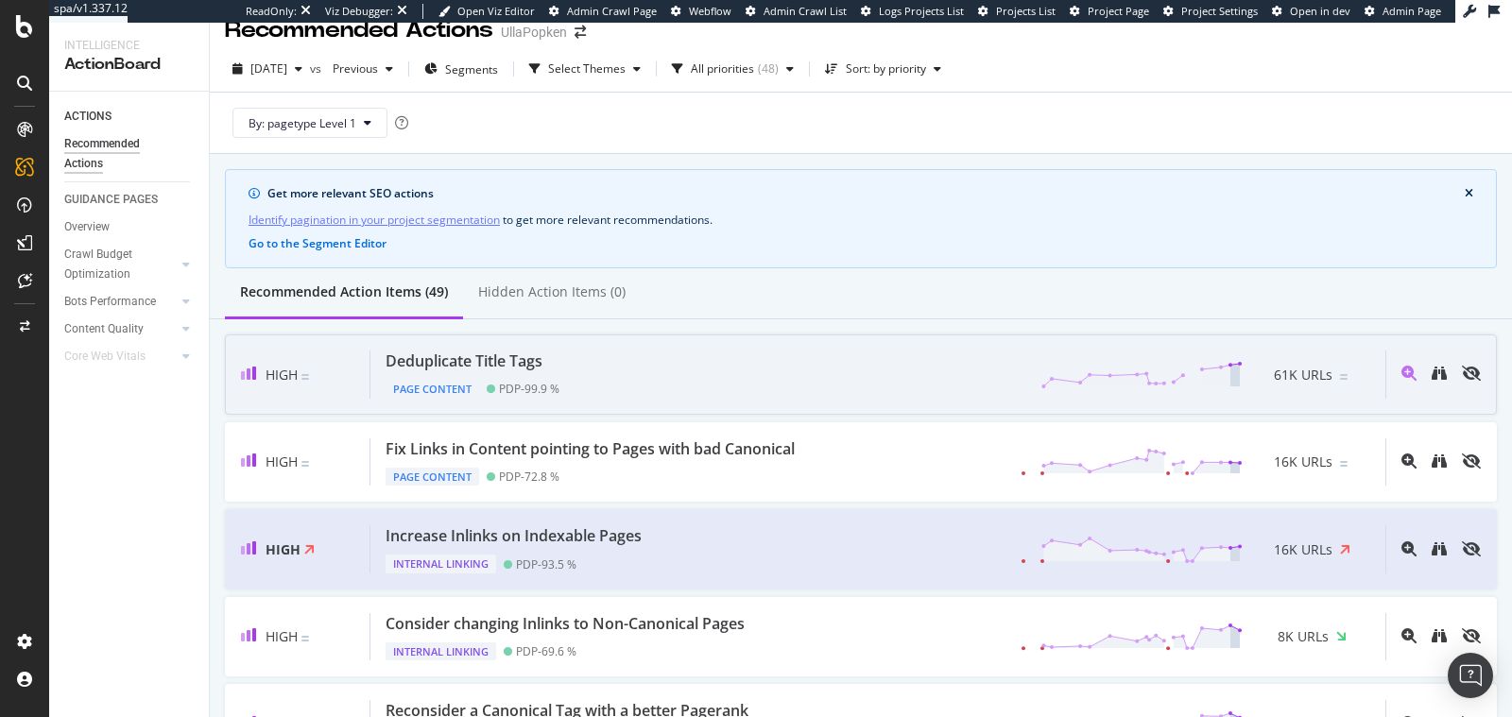
click at [548, 359] on div "Deduplicate Title Tags" at bounding box center [472, 361] width 174 height 22
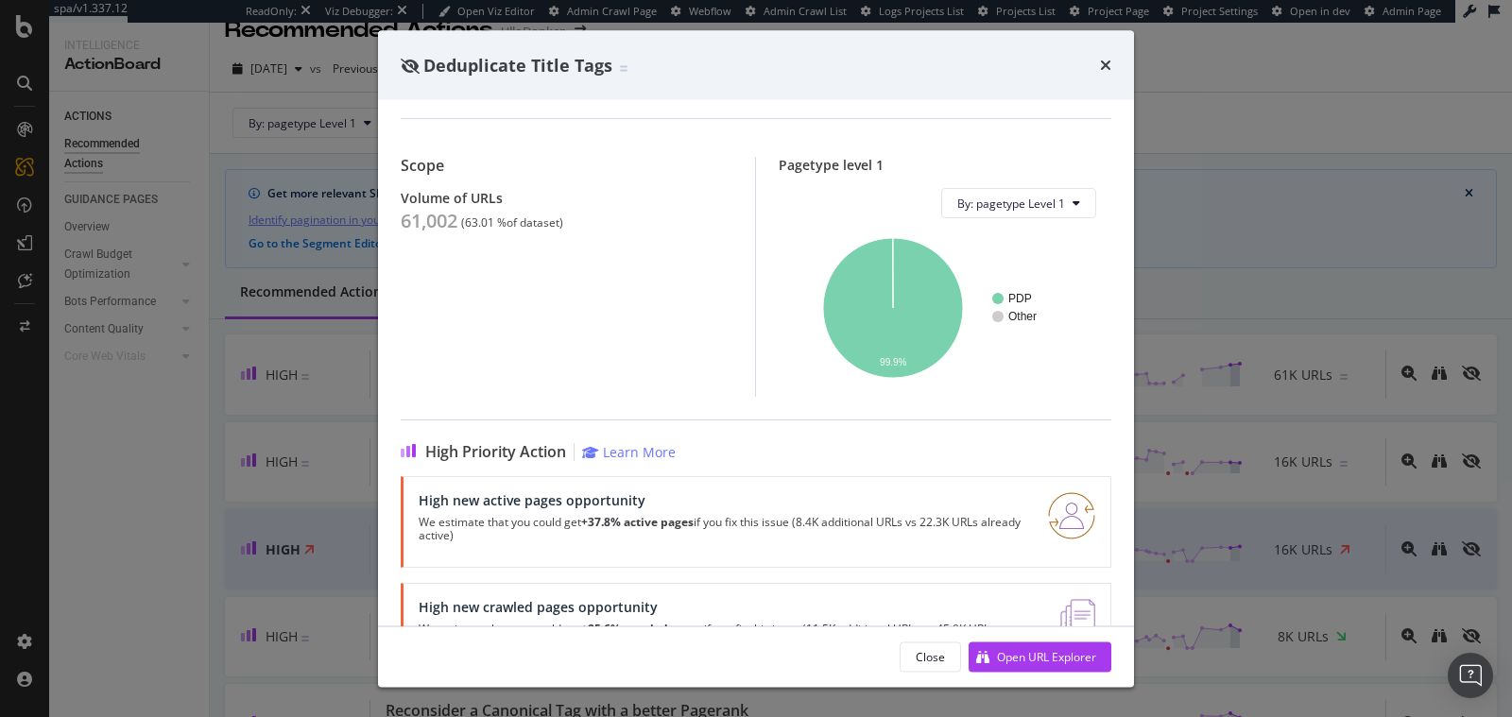
scroll to position [211, 0]
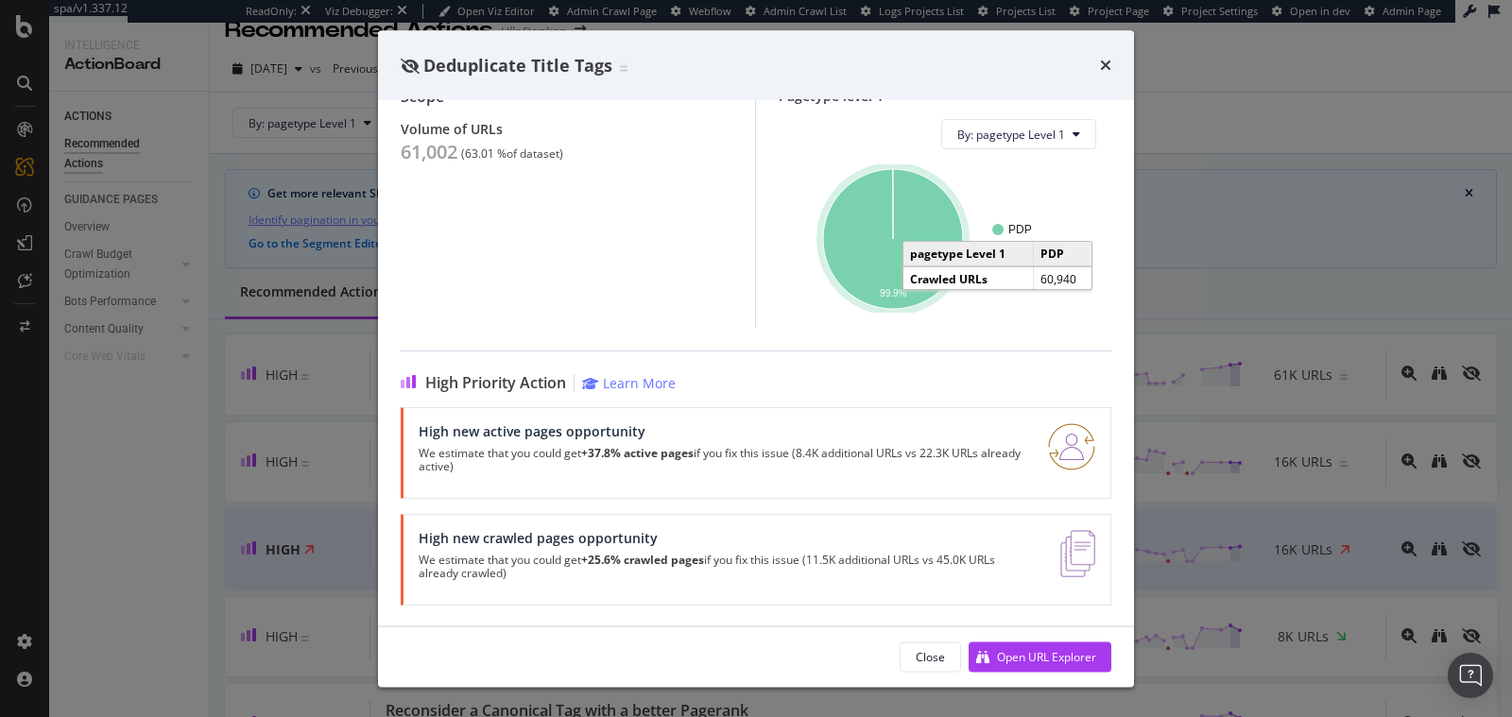
click at [847, 267] on icon "A chart." at bounding box center [893, 240] width 140 height 140
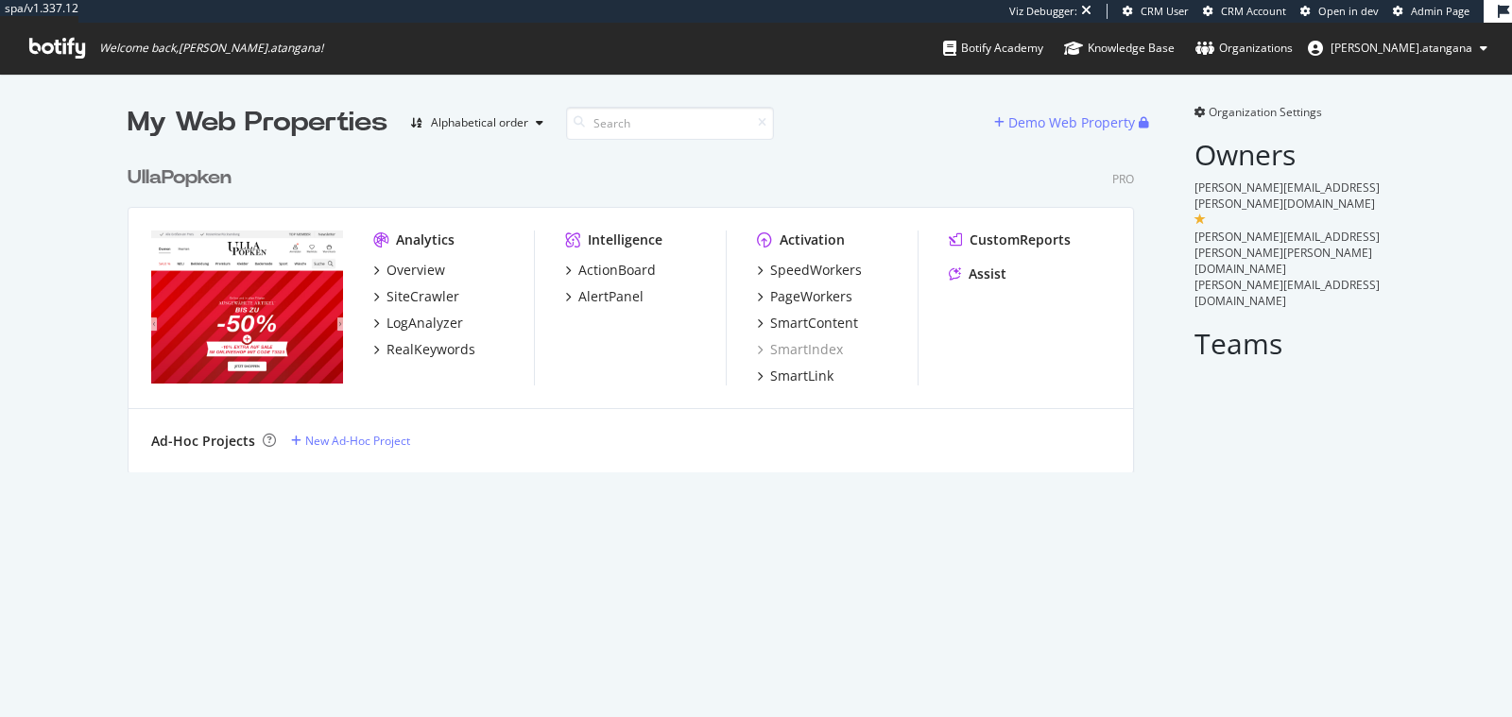
scroll to position [331, 1021]
click at [797, 287] on div "PageWorkers" at bounding box center [811, 296] width 82 height 19
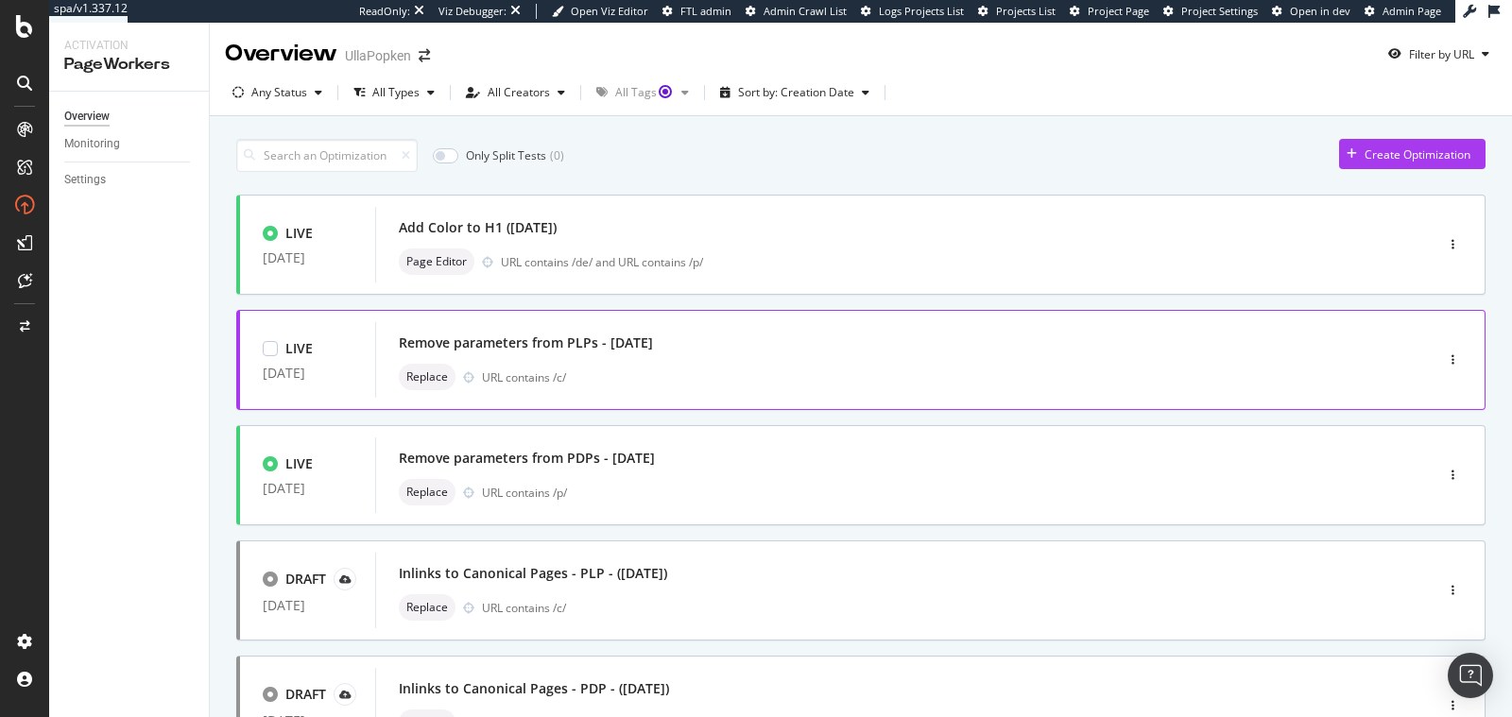
click at [678, 379] on div "URL contains /c/" at bounding box center [917, 377] width 871 height 16
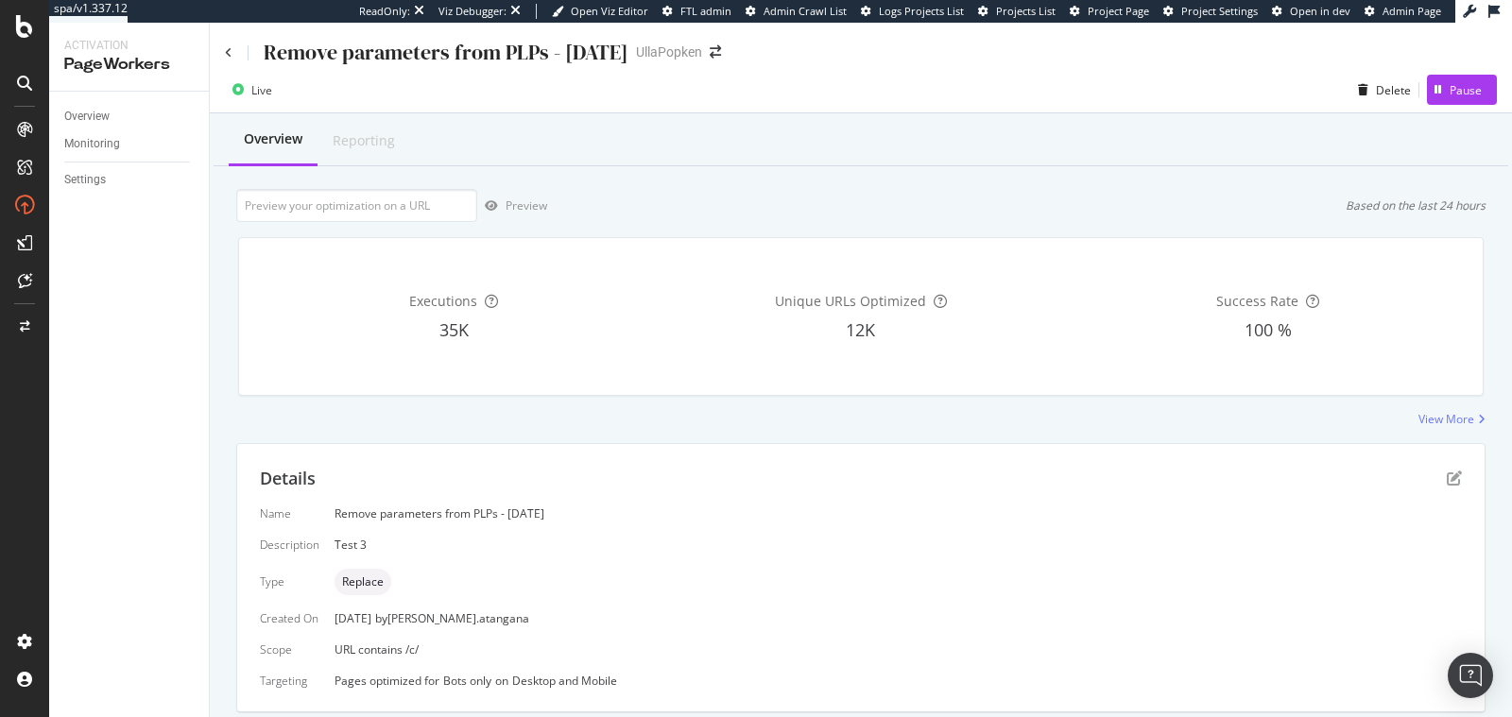
click at [228, 58] on div "Remove parameters from PLPs - [DATE]" at bounding box center [426, 52] width 403 height 29
click at [230, 51] on icon at bounding box center [229, 52] width 8 height 11
